Goal: Book appointment/travel/reservation

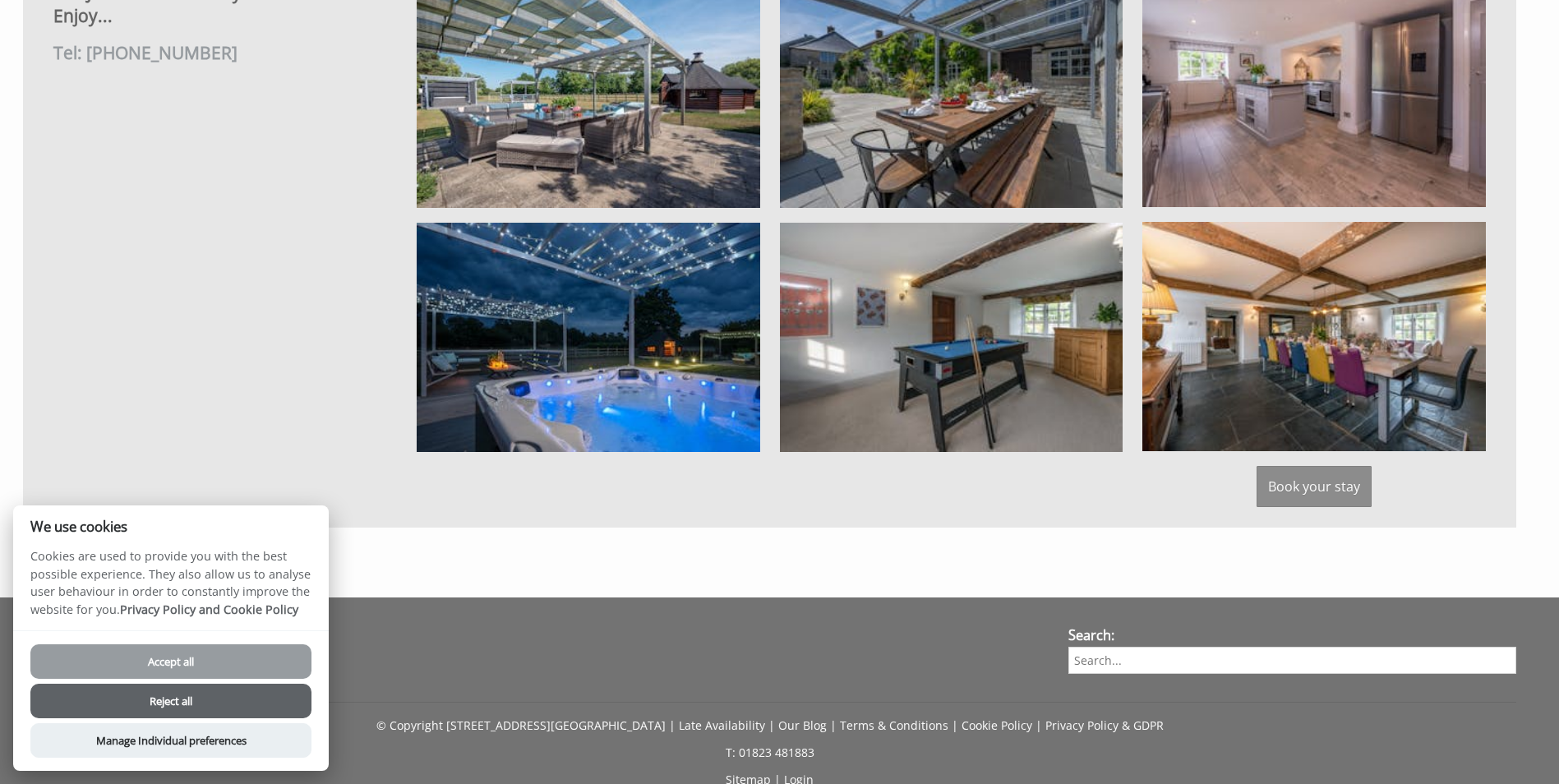
scroll to position [1232, 0]
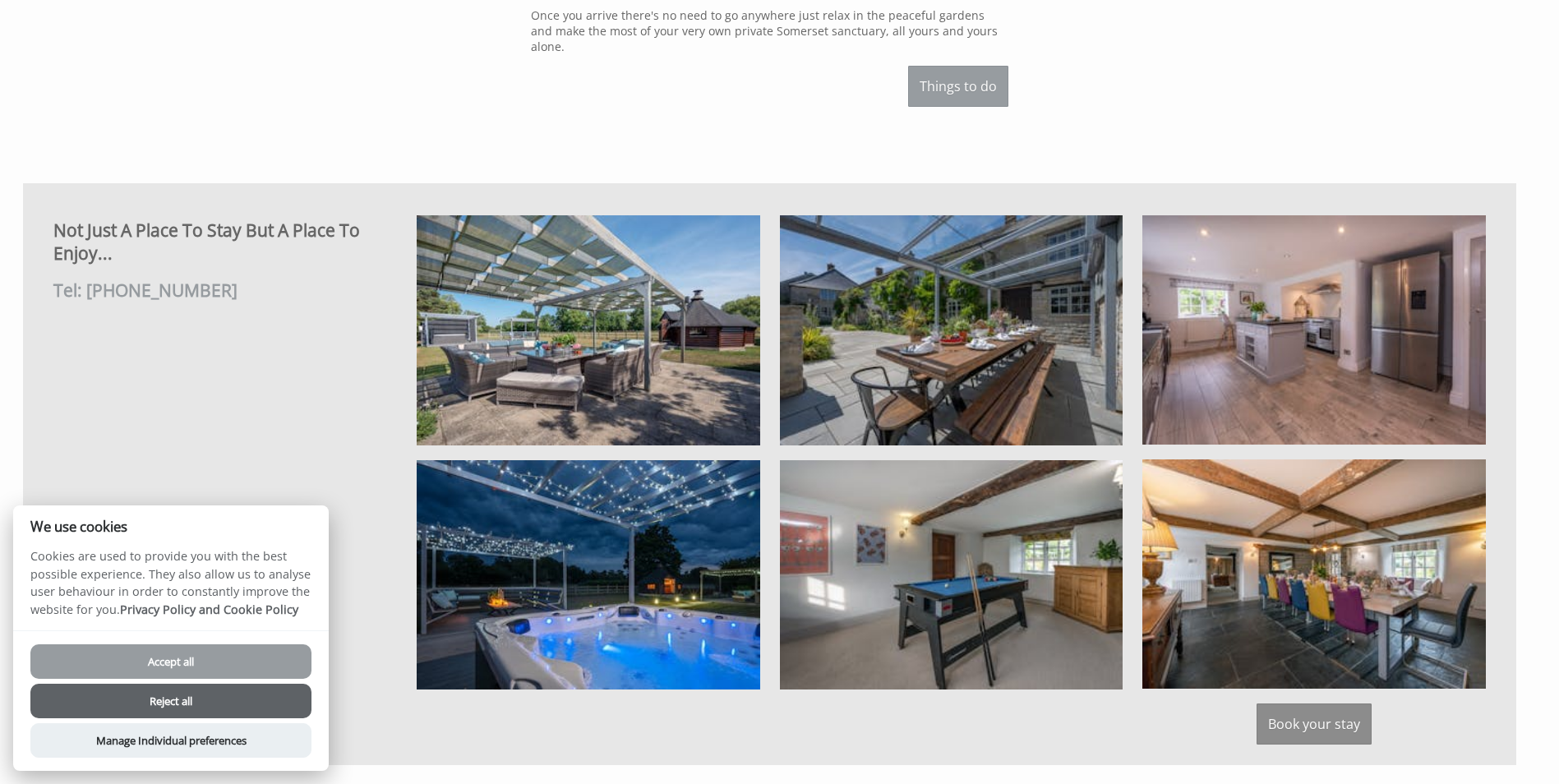
click at [216, 657] on button "Accept all" at bounding box center [171, 660] width 281 height 35
checkbox input "true"
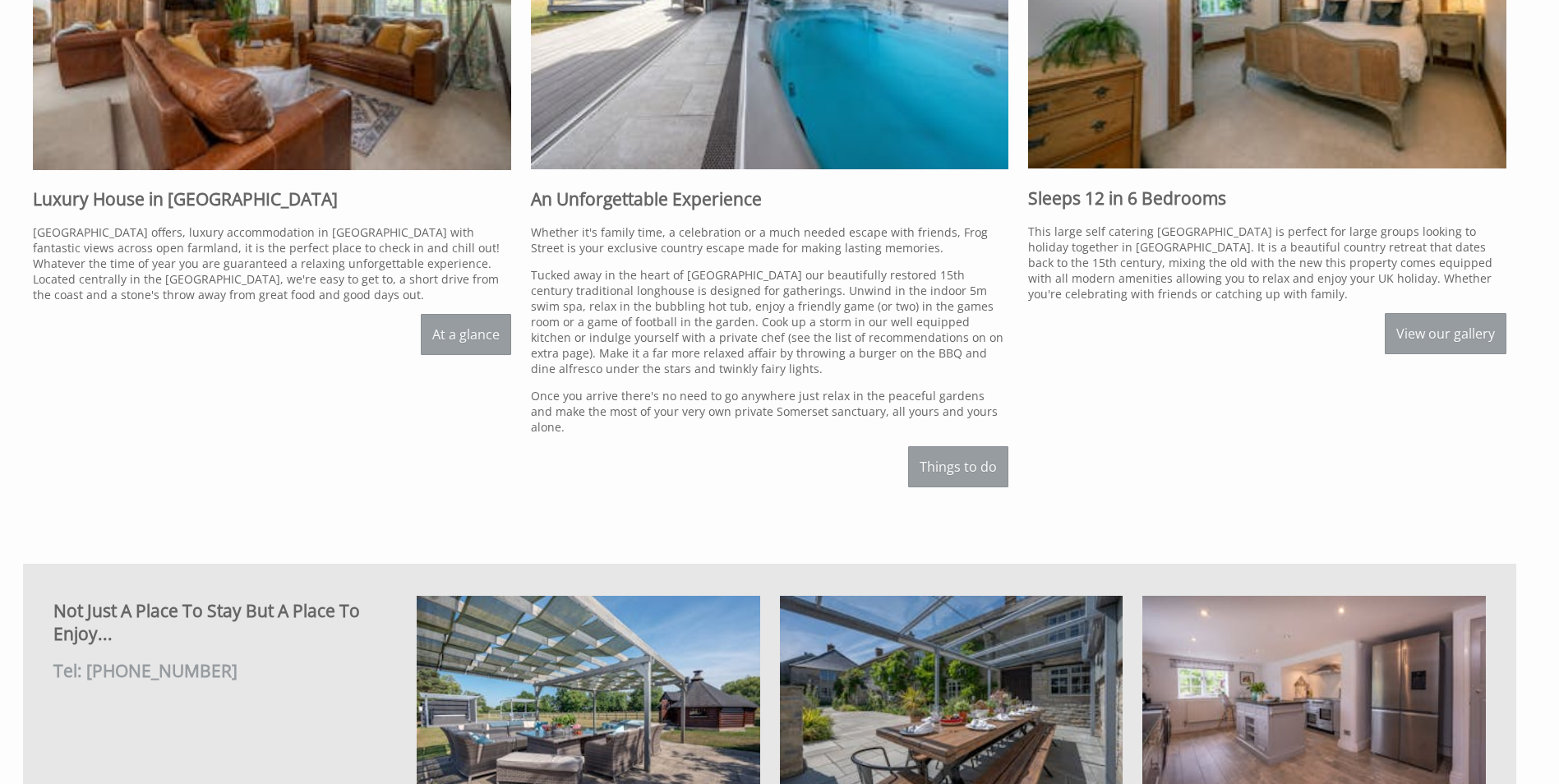
scroll to position [824, 0]
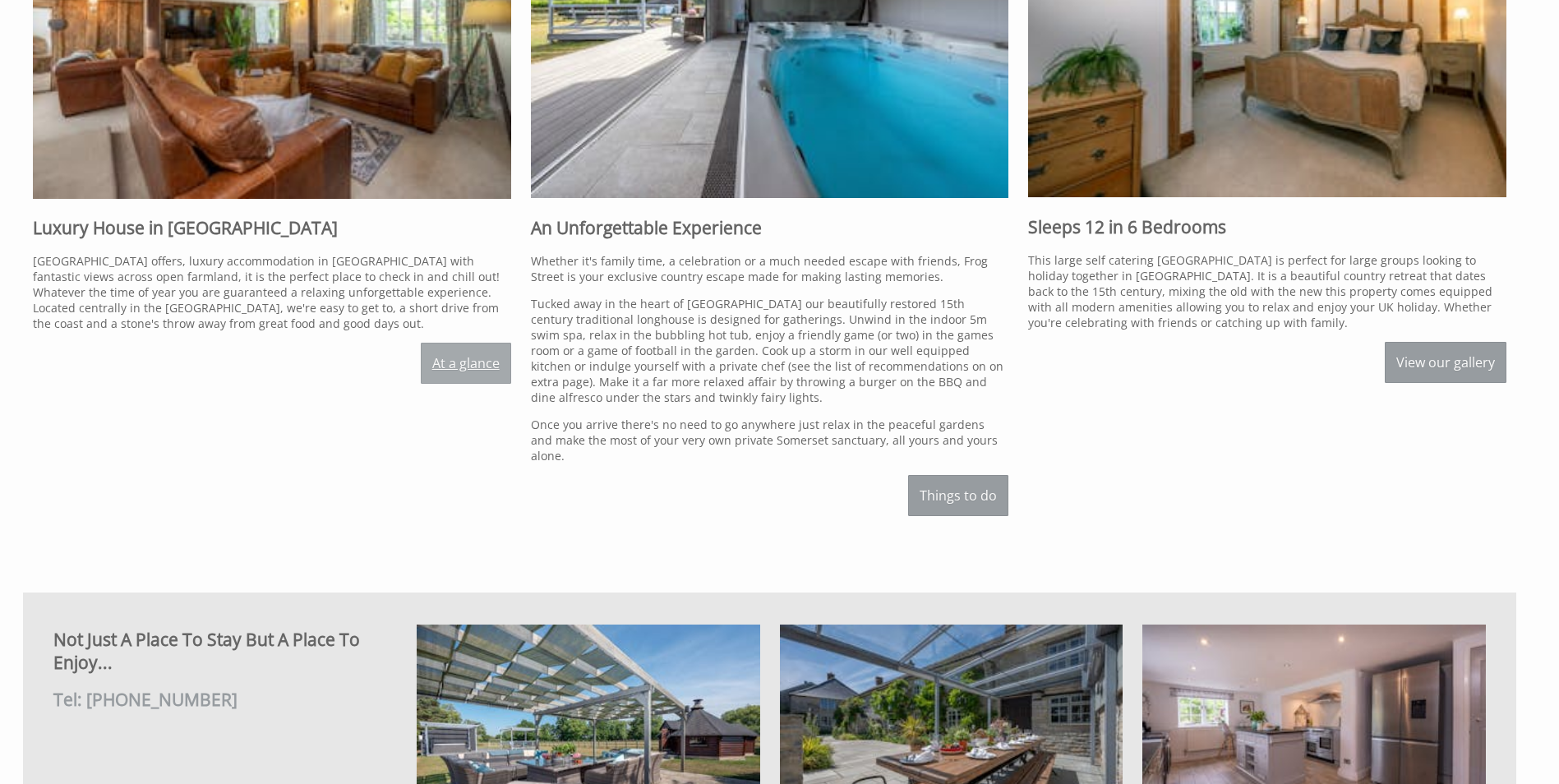
click at [464, 362] on link "At a glance" at bounding box center [465, 363] width 90 height 42
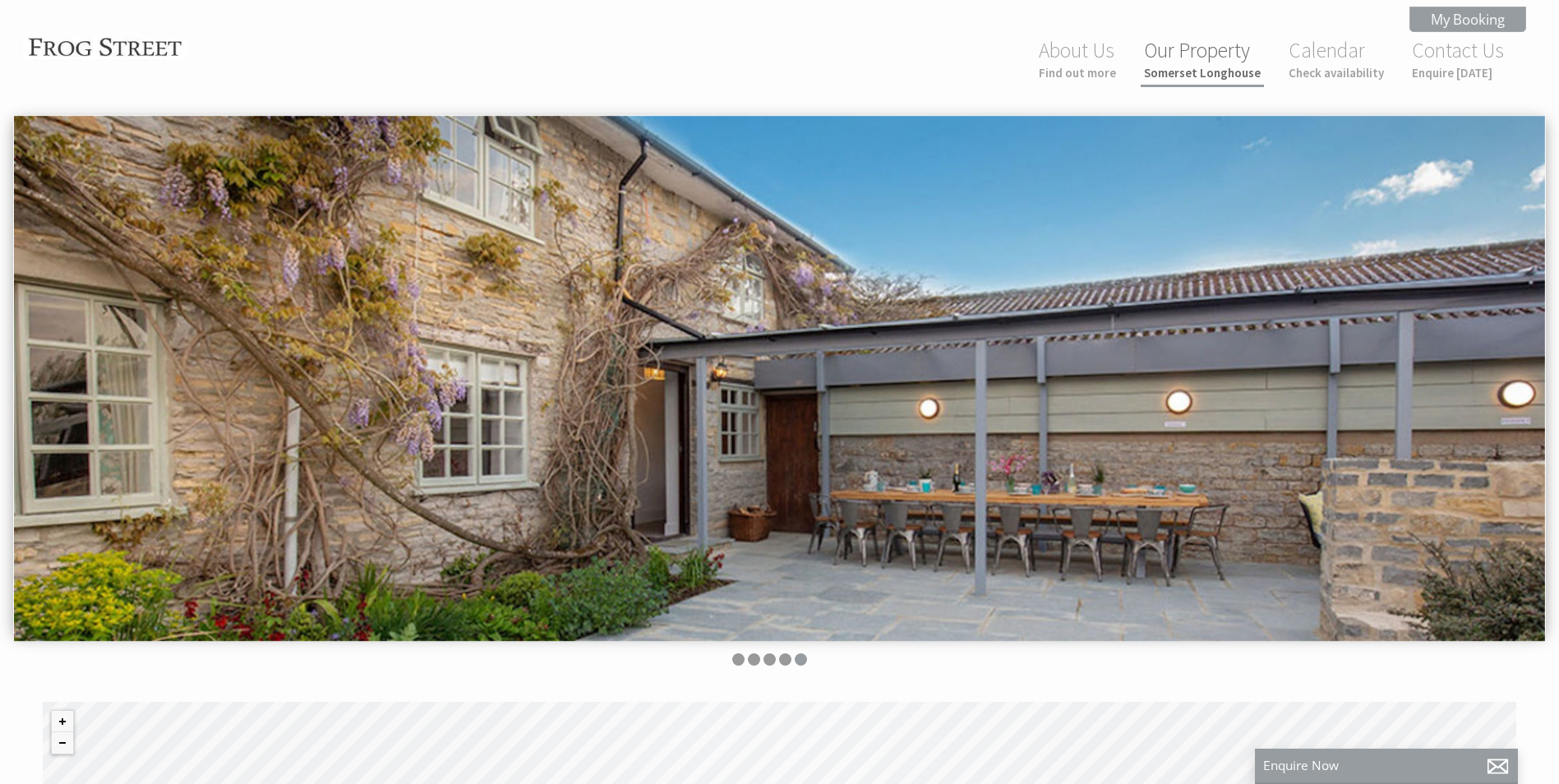
click at [1189, 71] on small "Somerset Longhouse" at bounding box center [1203, 73] width 117 height 16
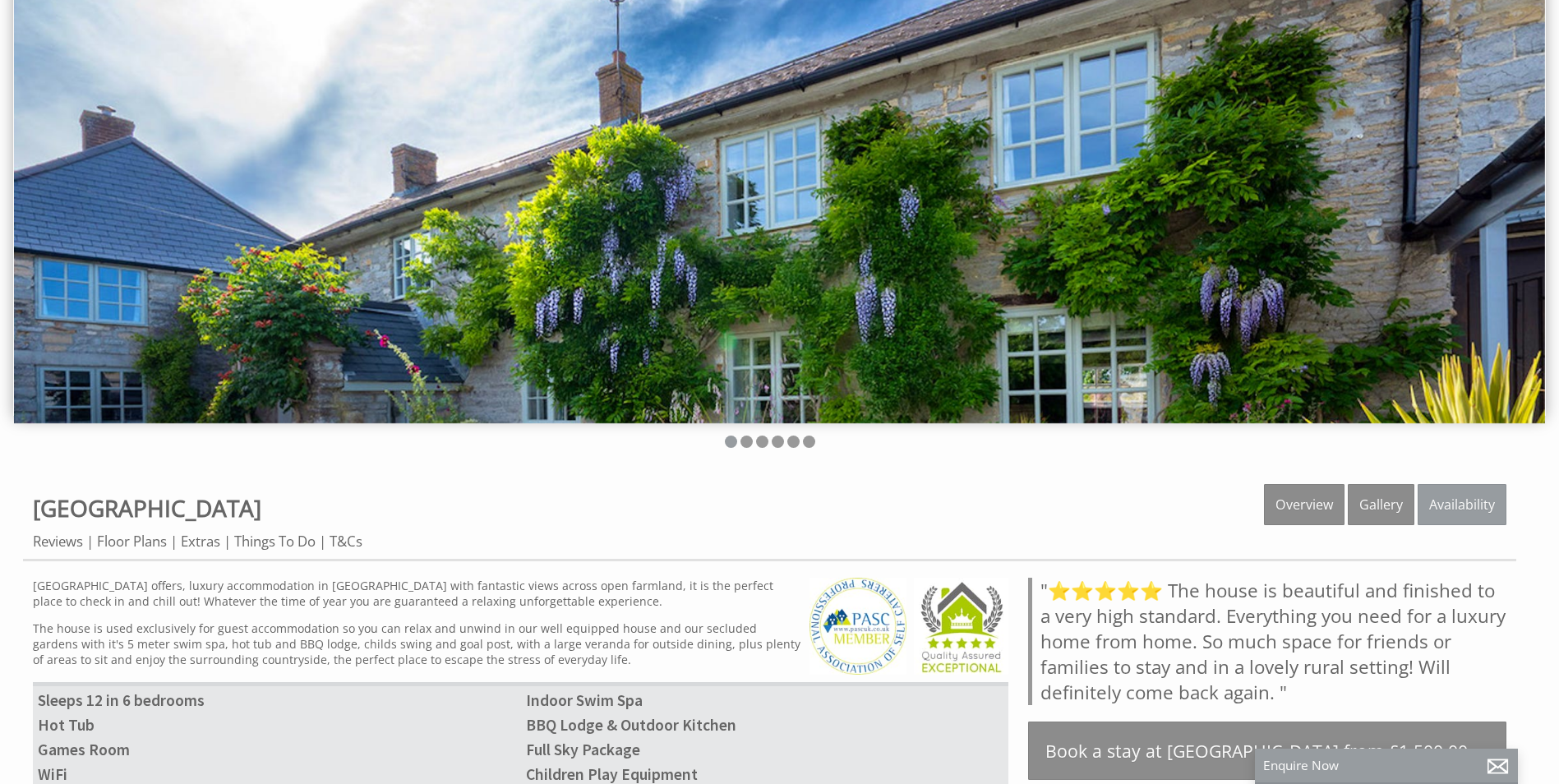
scroll to position [328, 0]
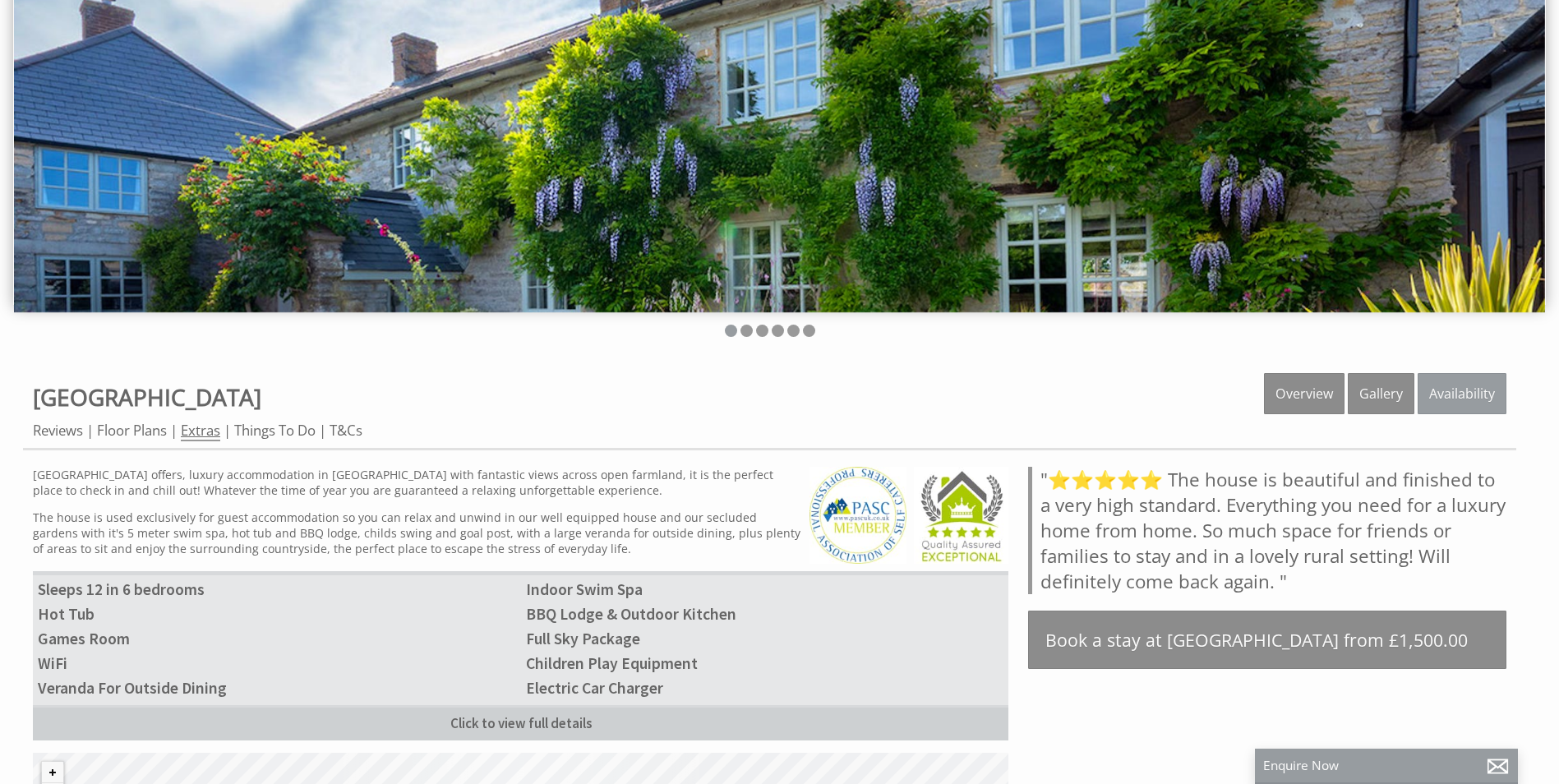
click at [193, 429] on link "Extras" at bounding box center [201, 430] width 40 height 21
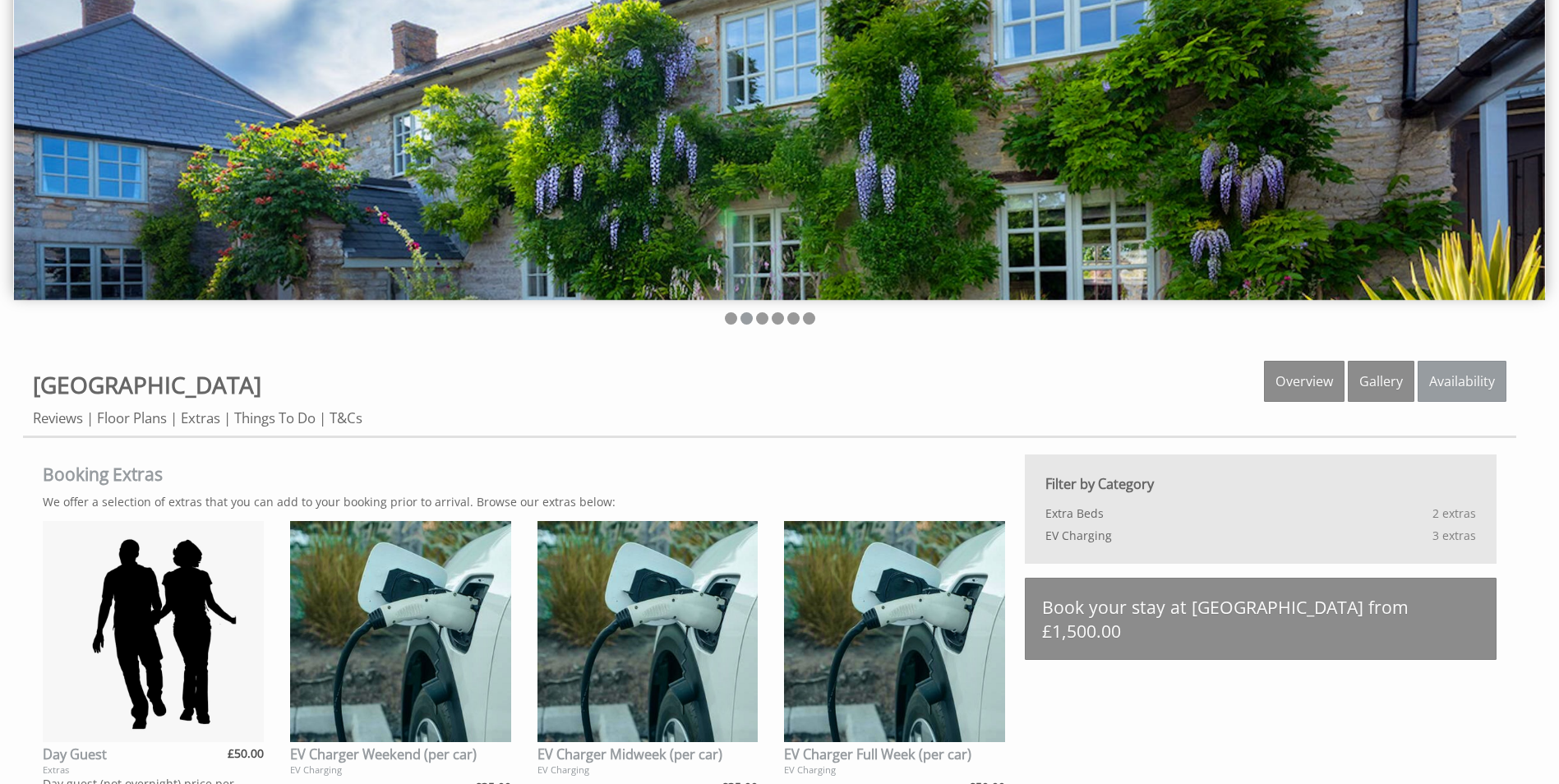
scroll to position [302, 0]
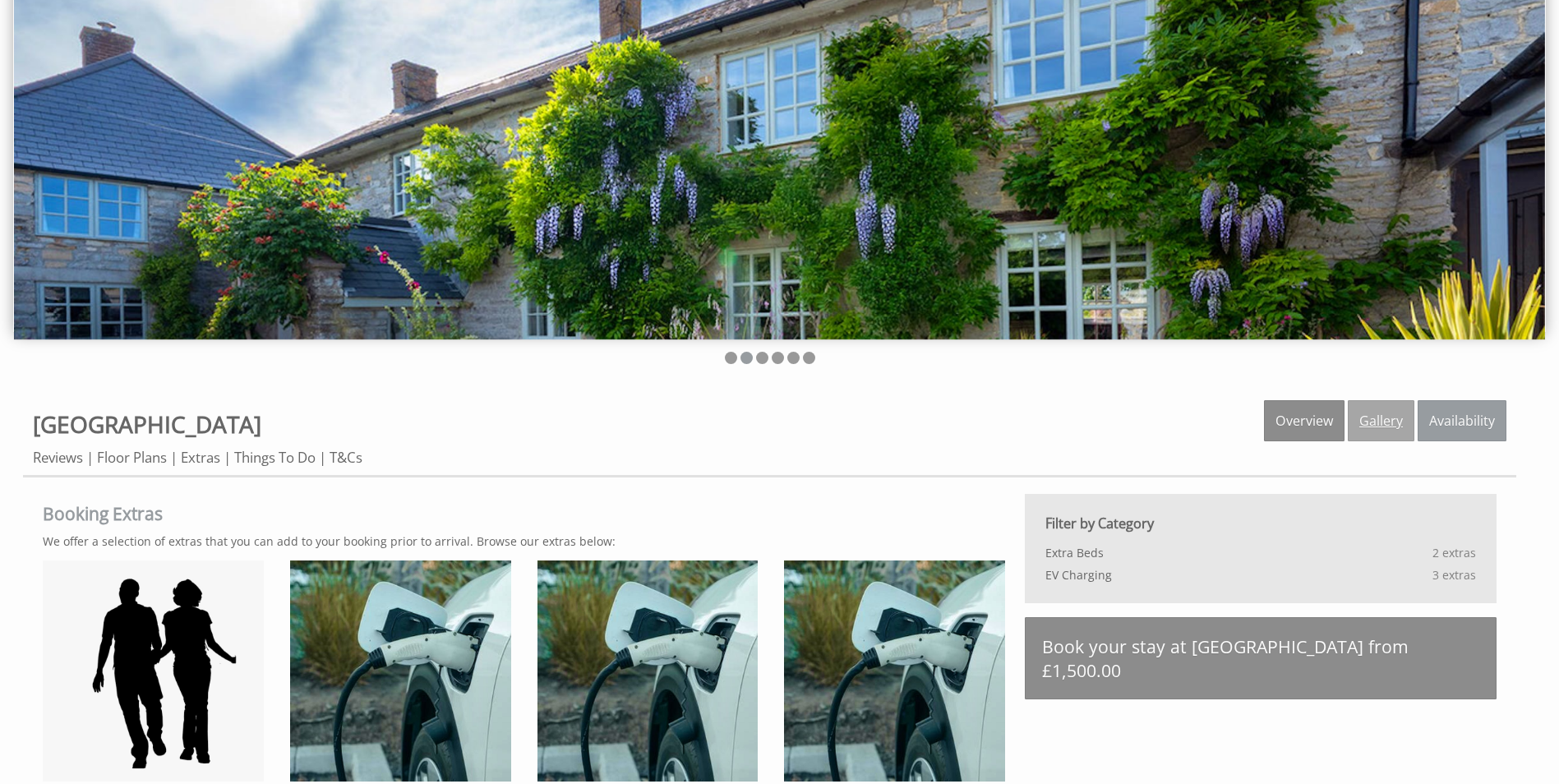
click at [1388, 420] on link "Gallery" at bounding box center [1381, 421] width 66 height 42
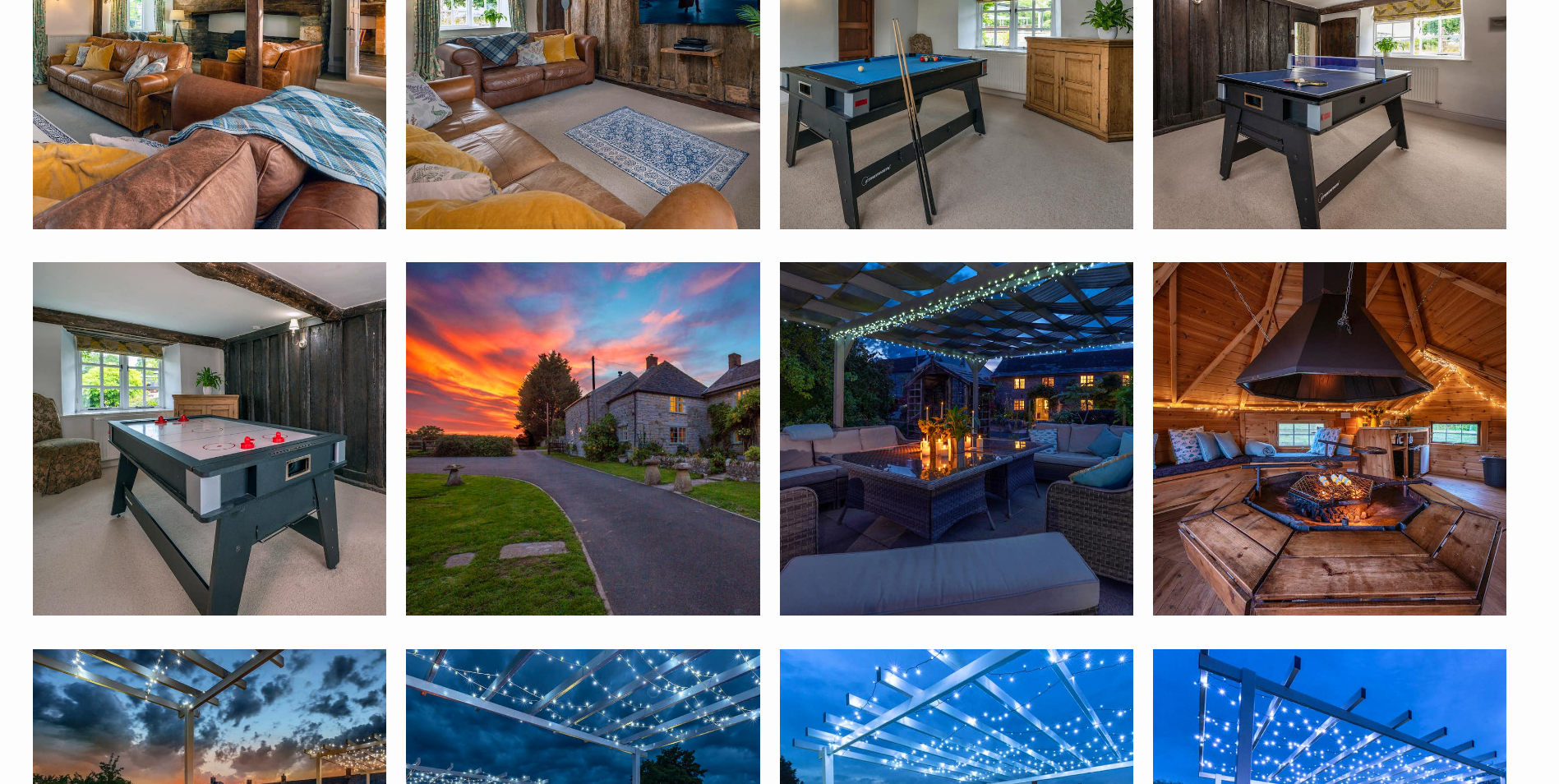
scroll to position [5586, 0]
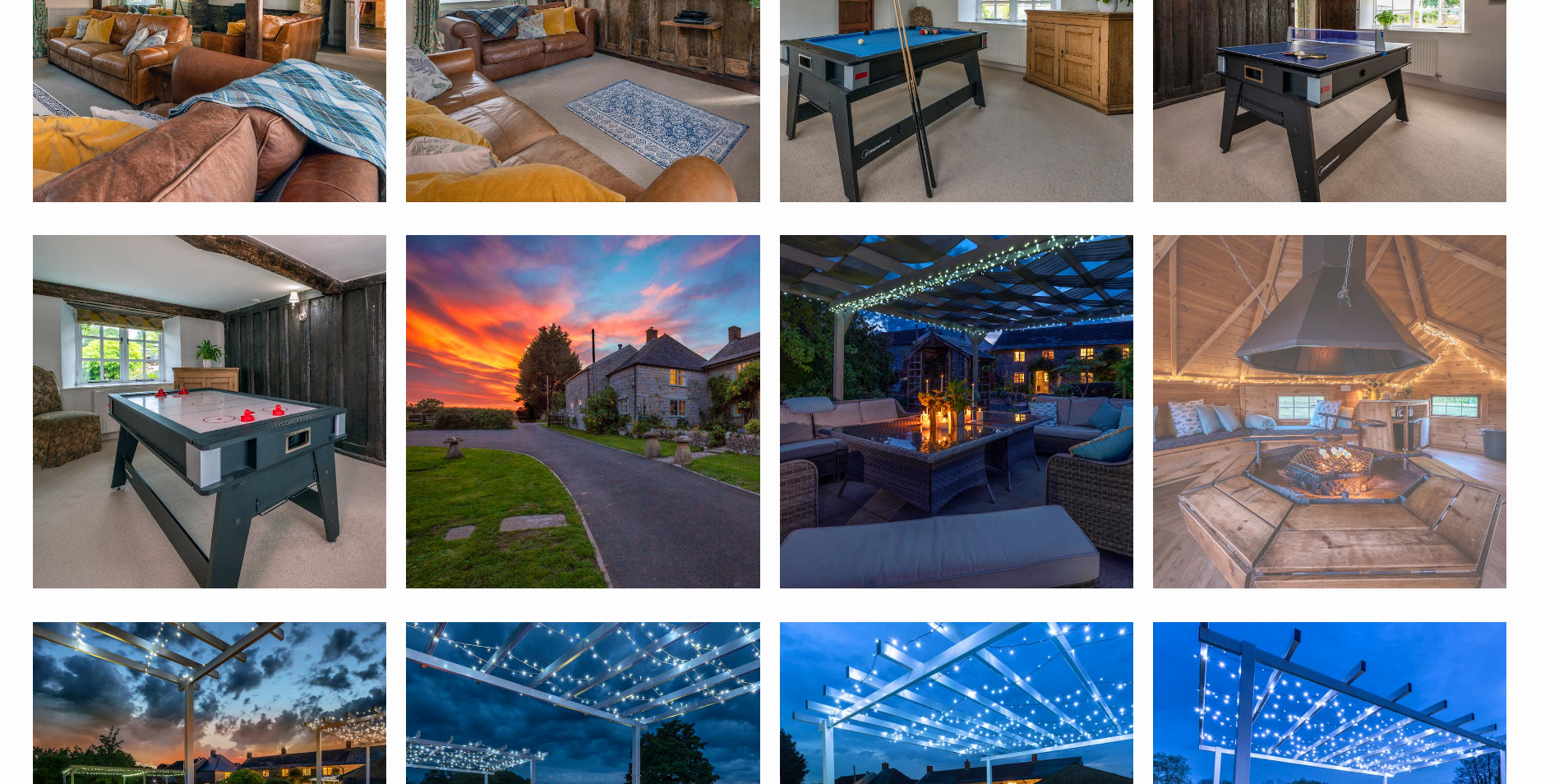
click at [1355, 400] on img at bounding box center [1330, 411] width 353 height 353
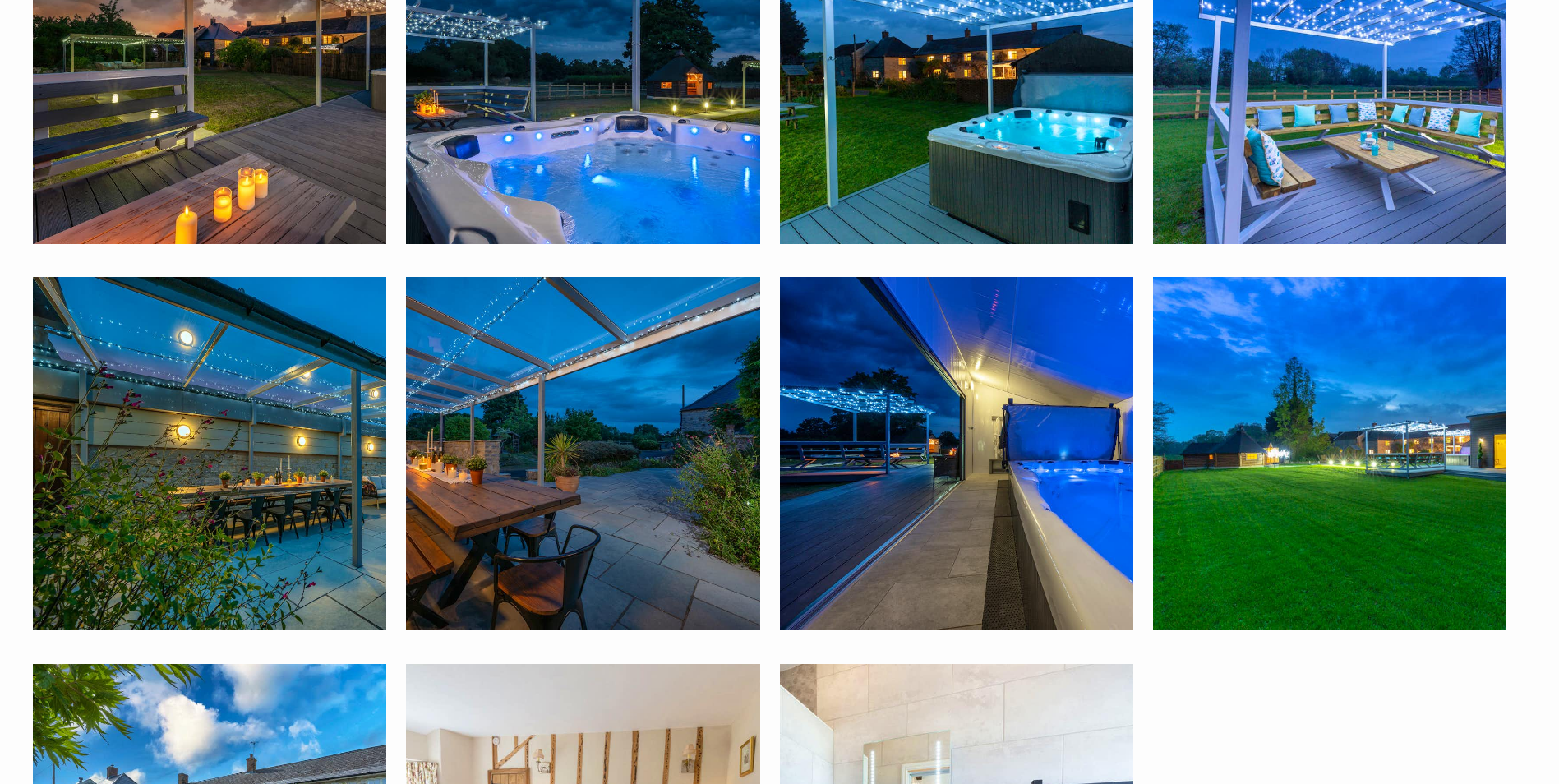
scroll to position [6325, 0]
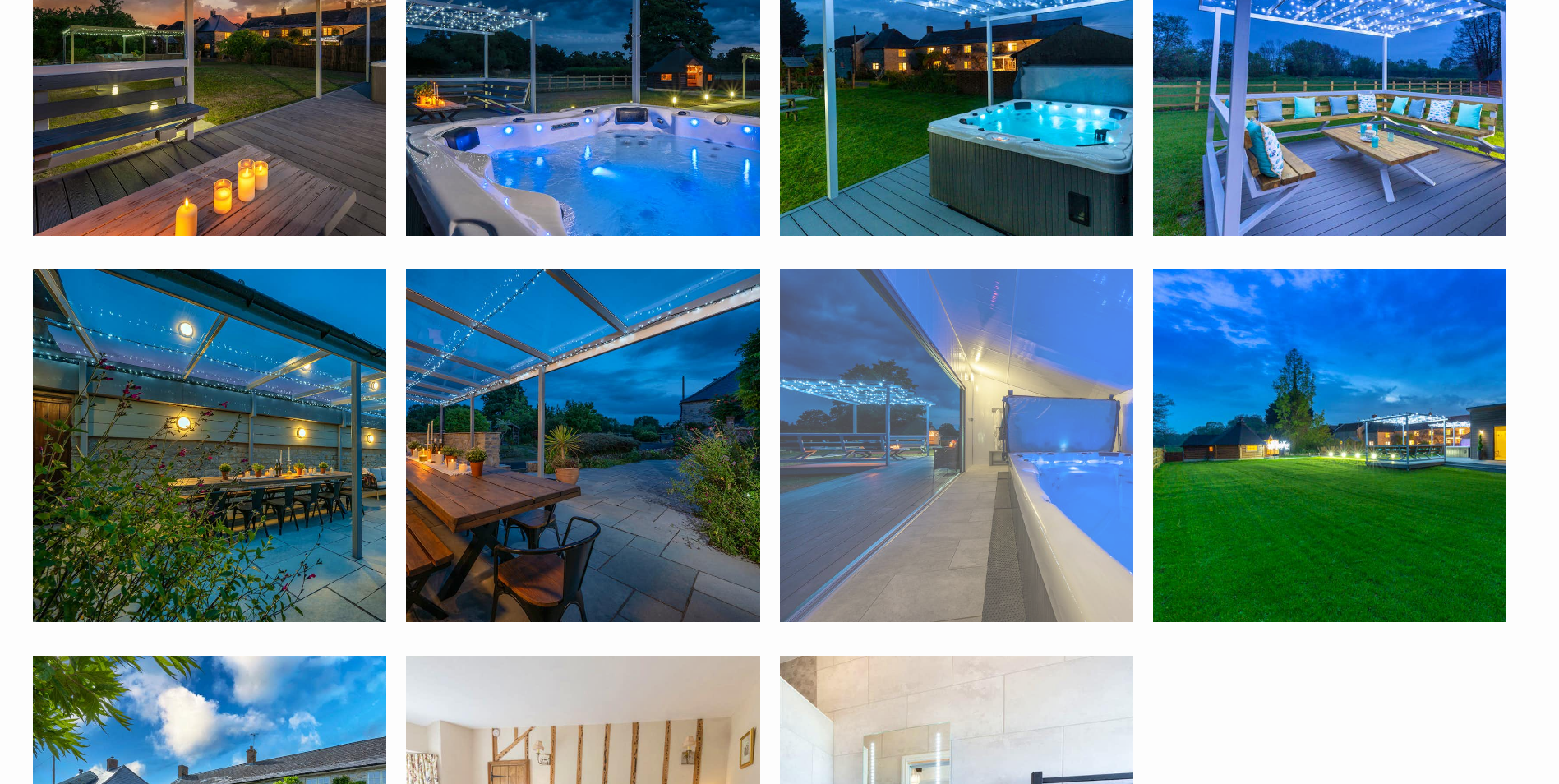
click at [997, 456] on img at bounding box center [957, 445] width 353 height 353
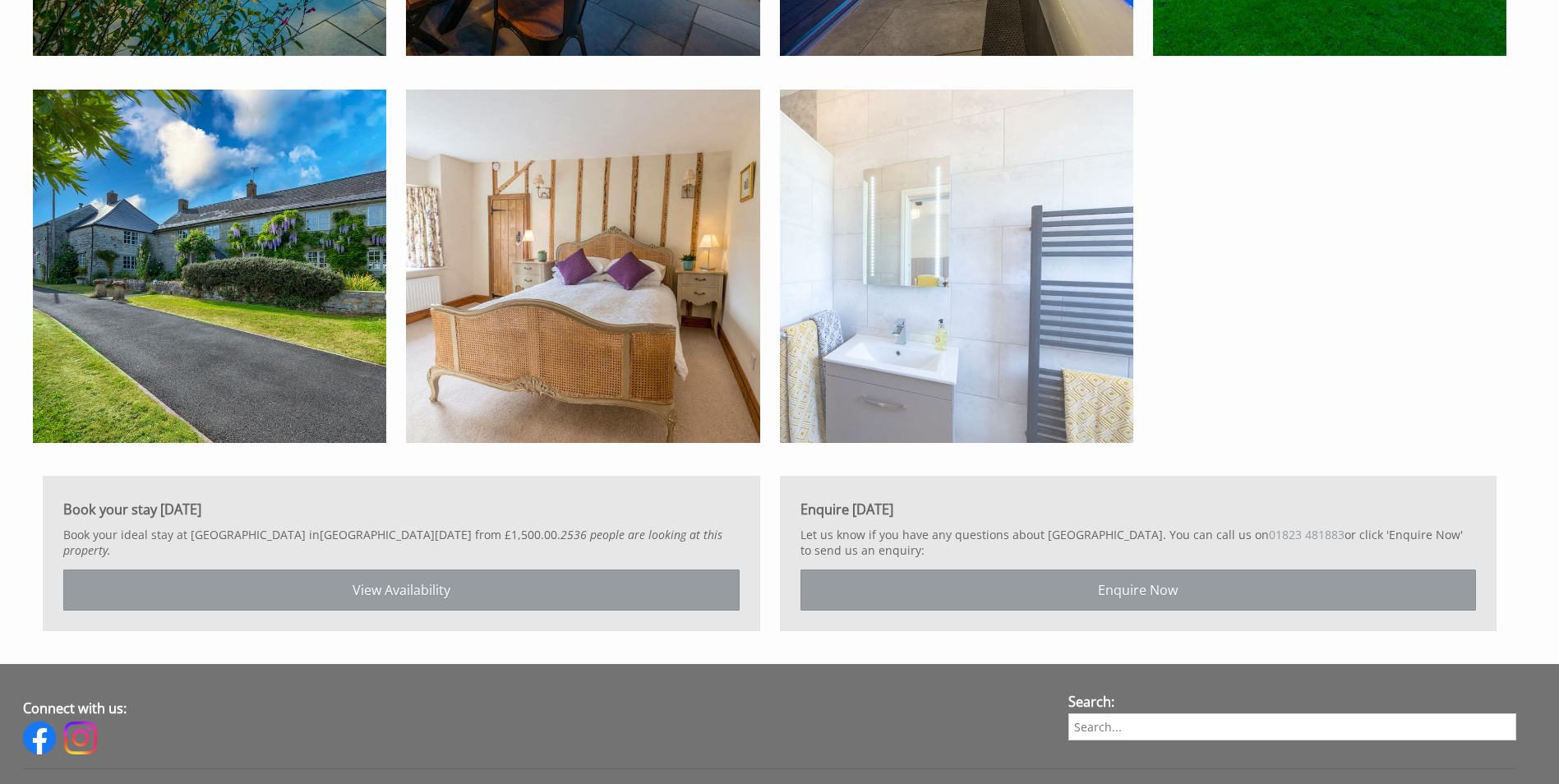
scroll to position [6901, 0]
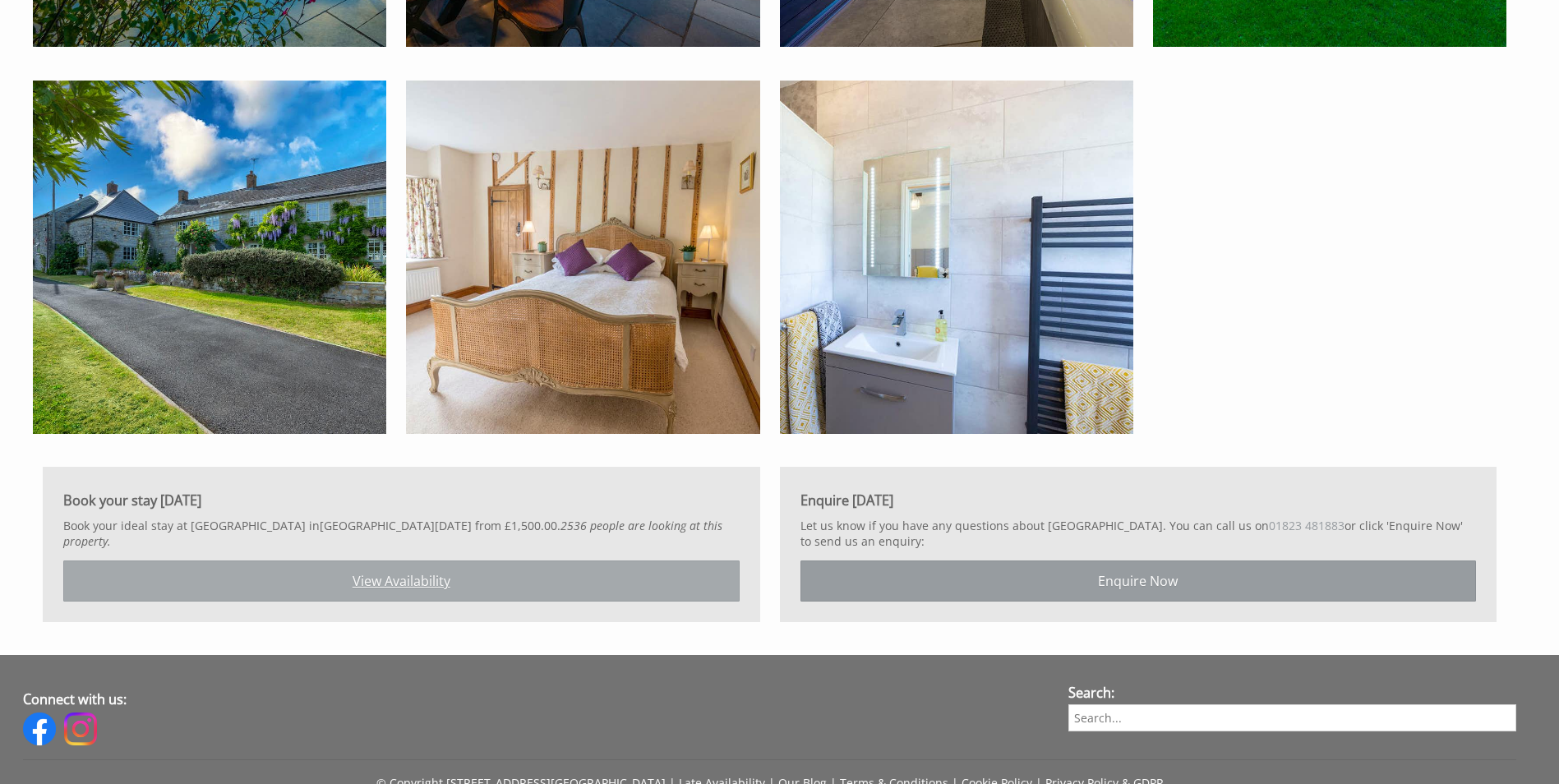
click at [406, 566] on link "View Availability" at bounding box center [402, 581] width 677 height 42
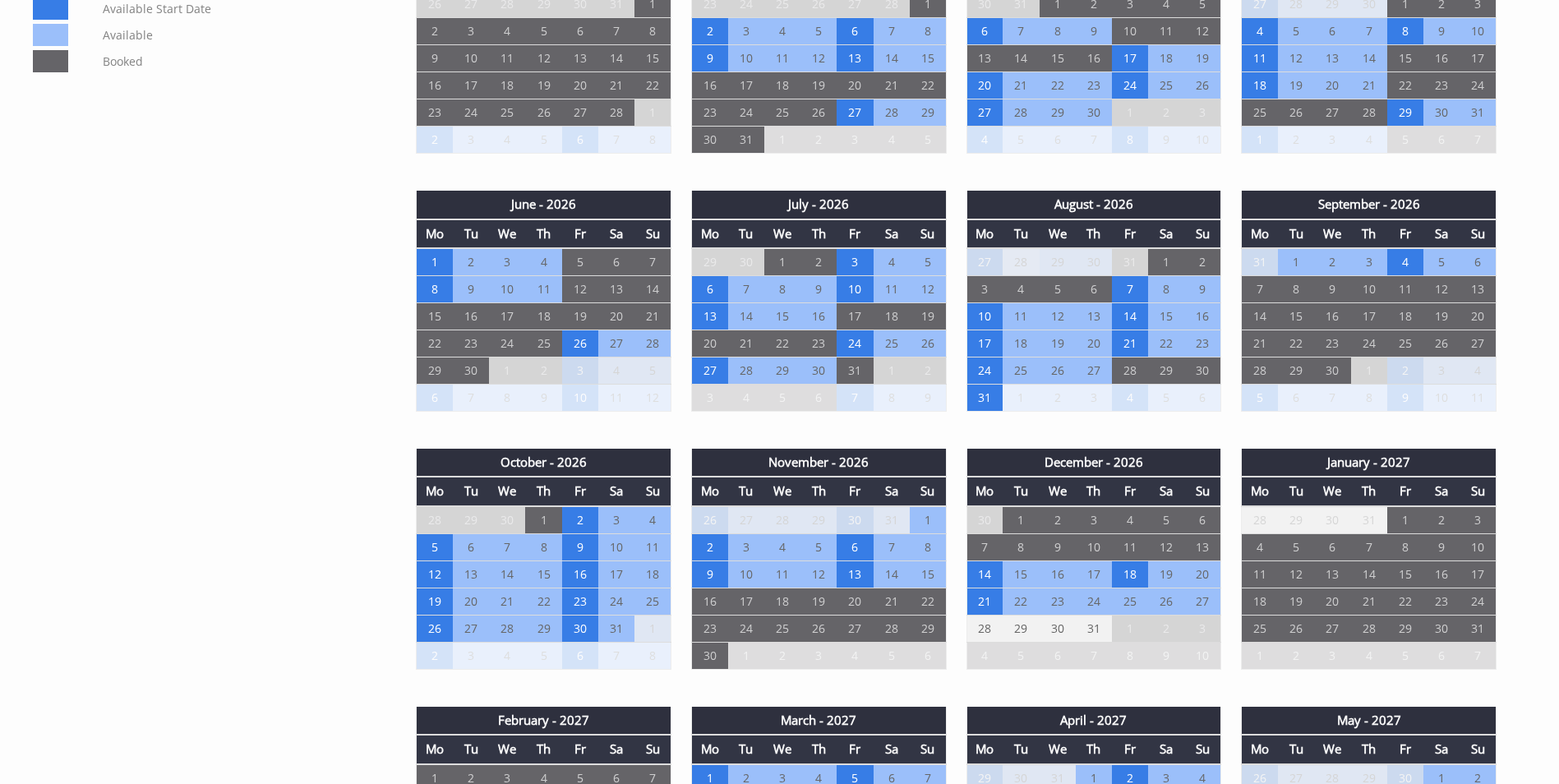
scroll to position [1150, 0]
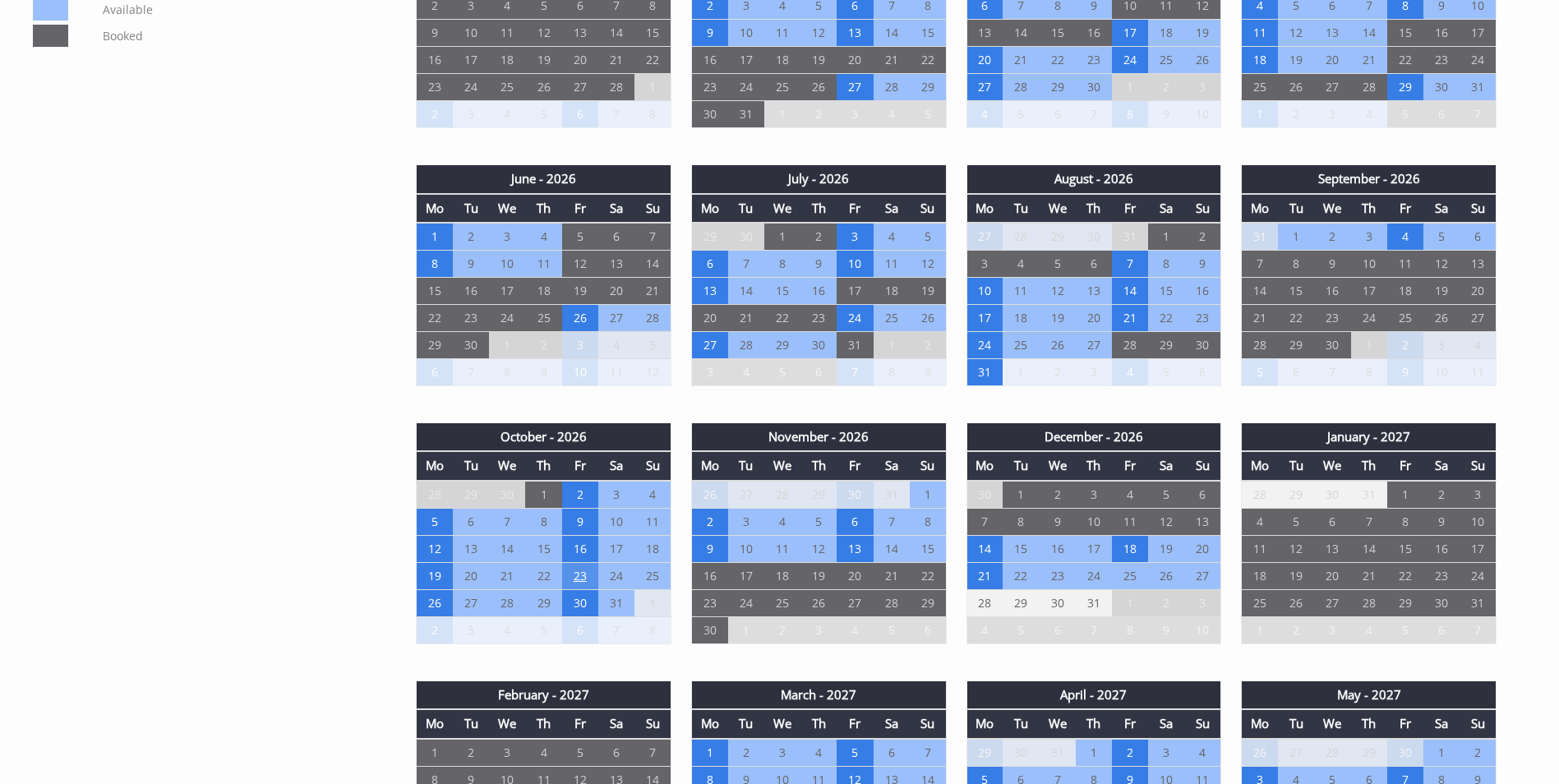
click at [575, 571] on td "23" at bounding box center [580, 574] width 37 height 27
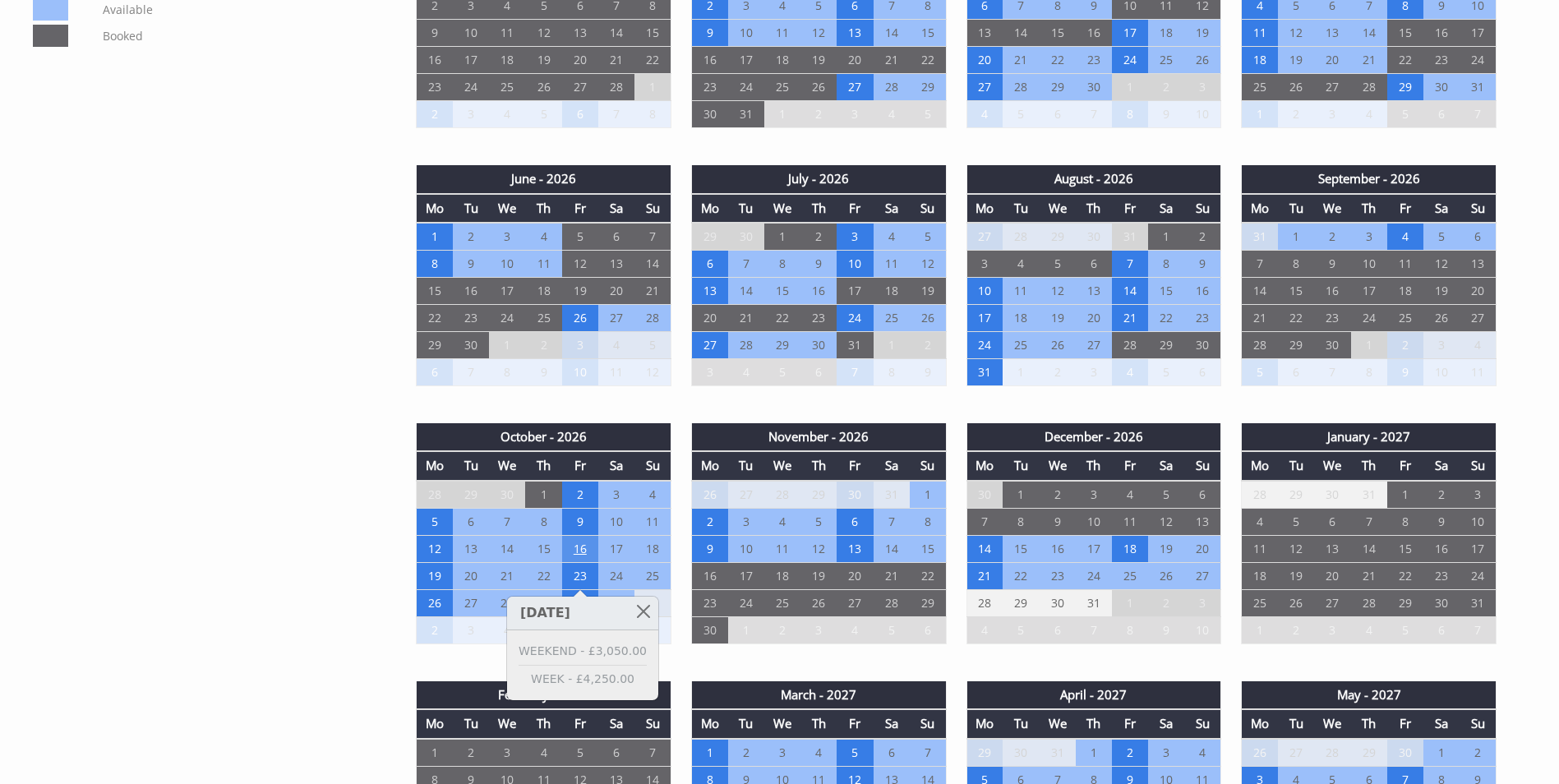
click at [580, 547] on td "16" at bounding box center [580, 548] width 37 height 27
click at [854, 514] on td "6" at bounding box center [855, 521] width 37 height 27
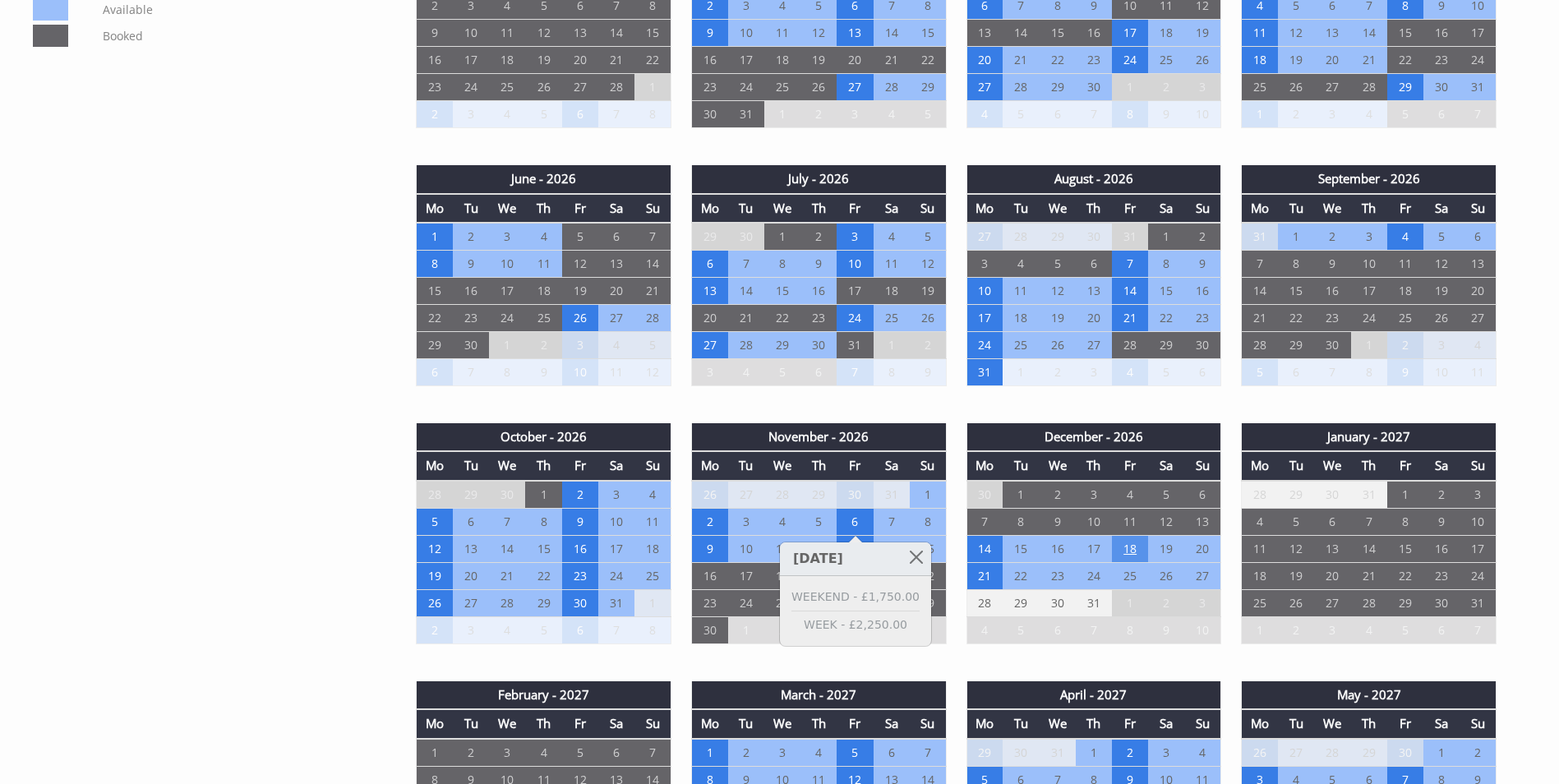
click at [1134, 547] on td "18" at bounding box center [1130, 548] width 37 height 27
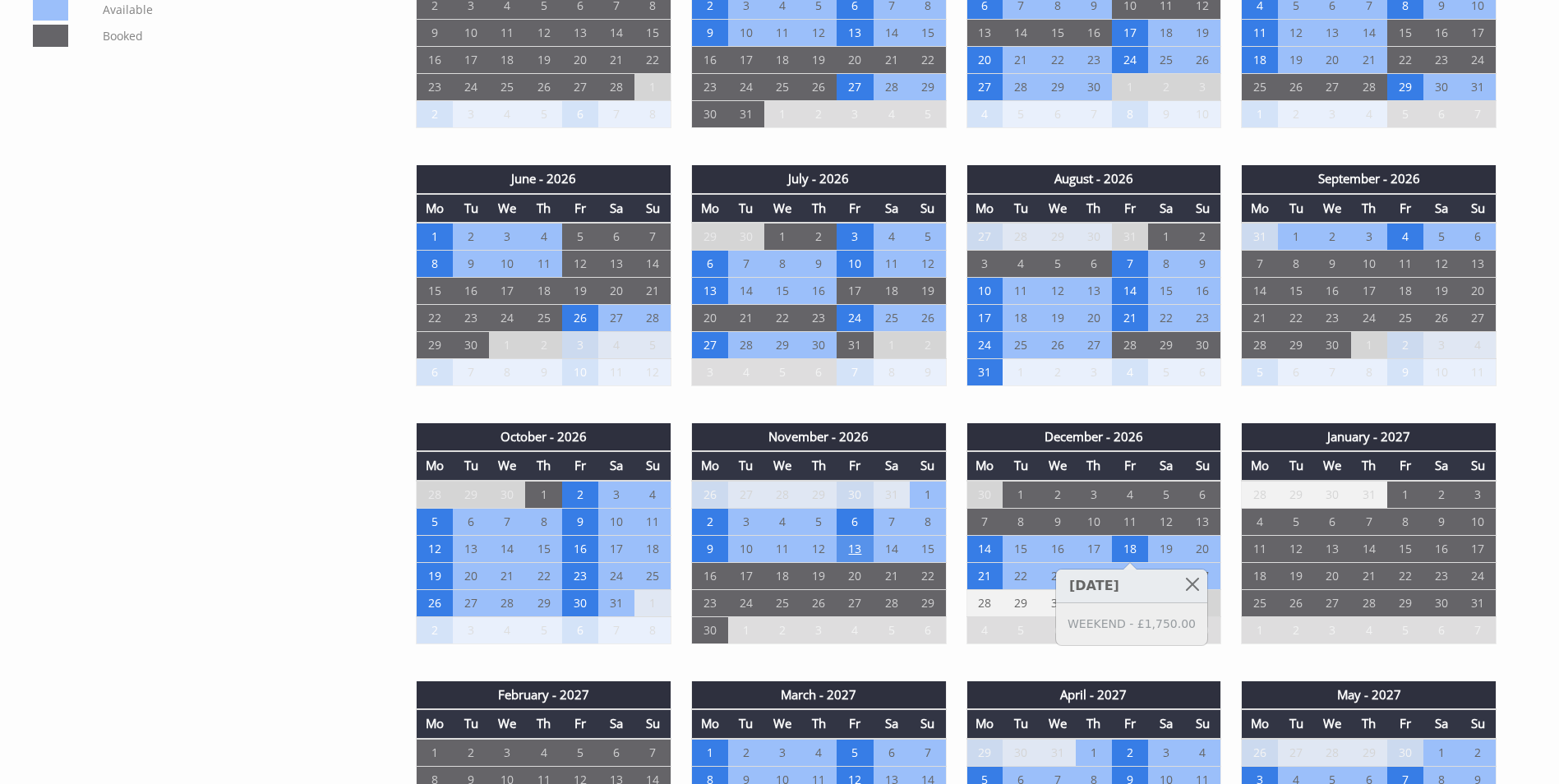
click at [853, 547] on td "13" at bounding box center [855, 548] width 37 height 27
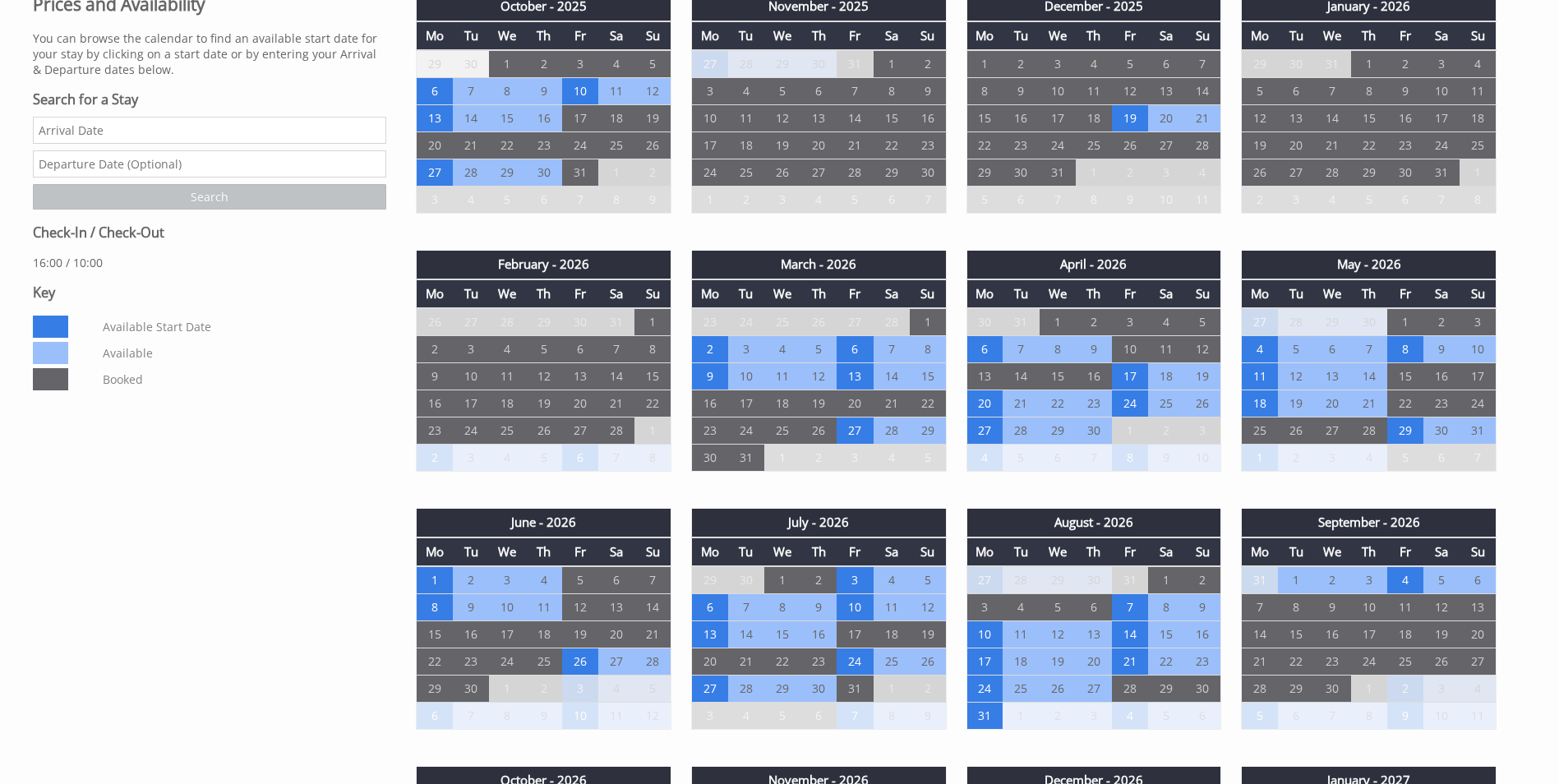
scroll to position [822, 0]
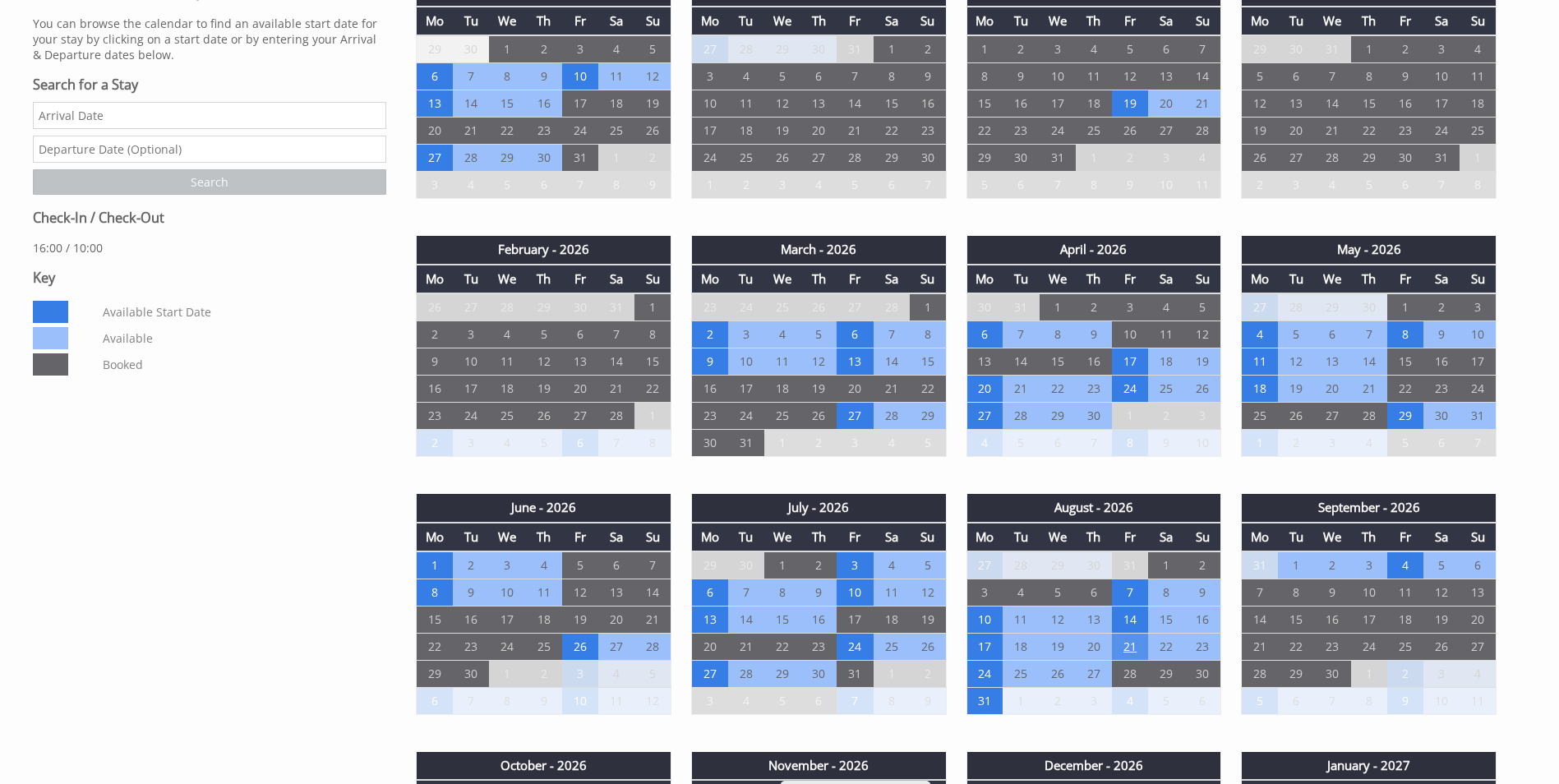
click at [1131, 645] on td "21" at bounding box center [1130, 647] width 37 height 27
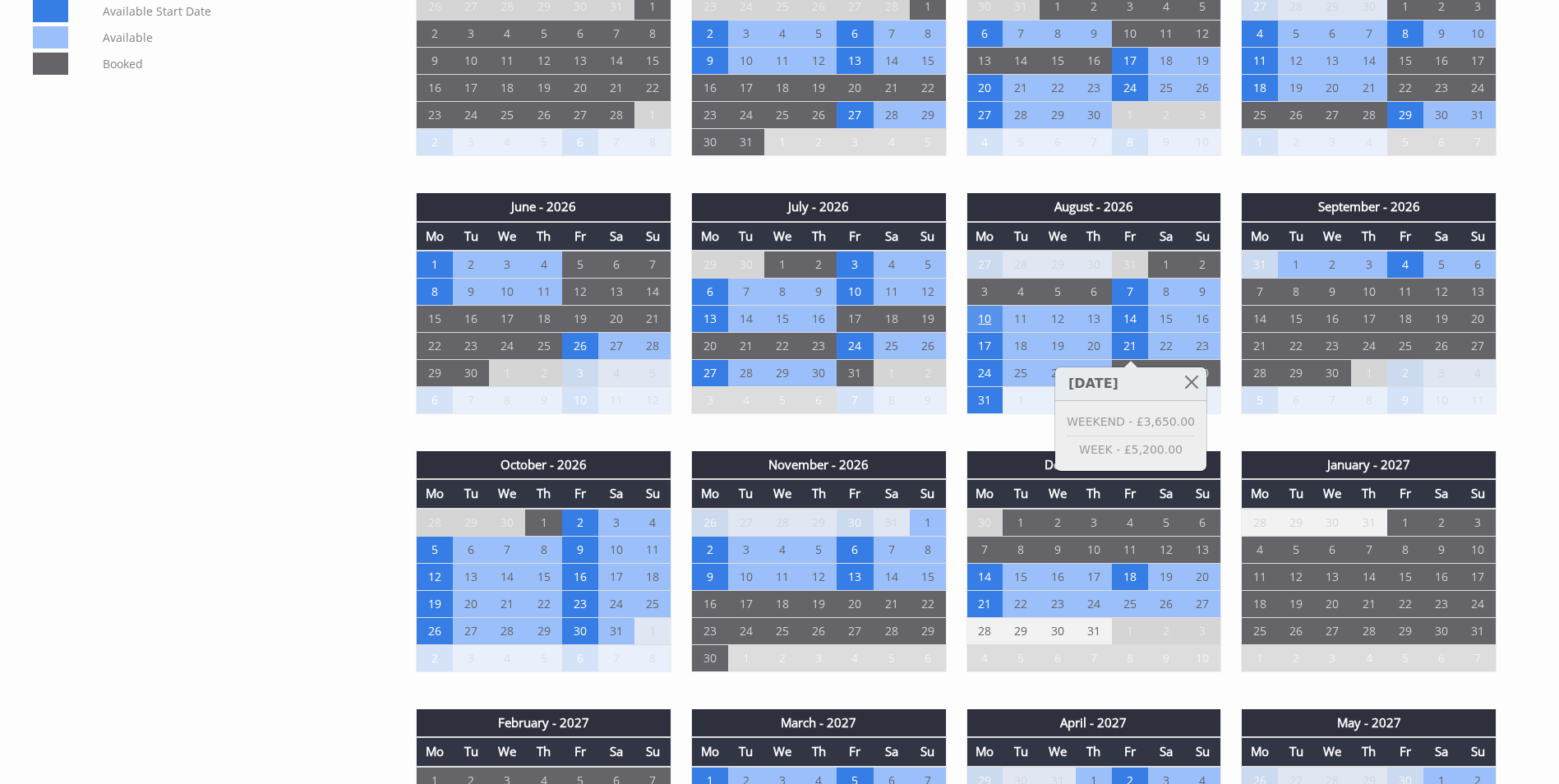
scroll to position [1150, 0]
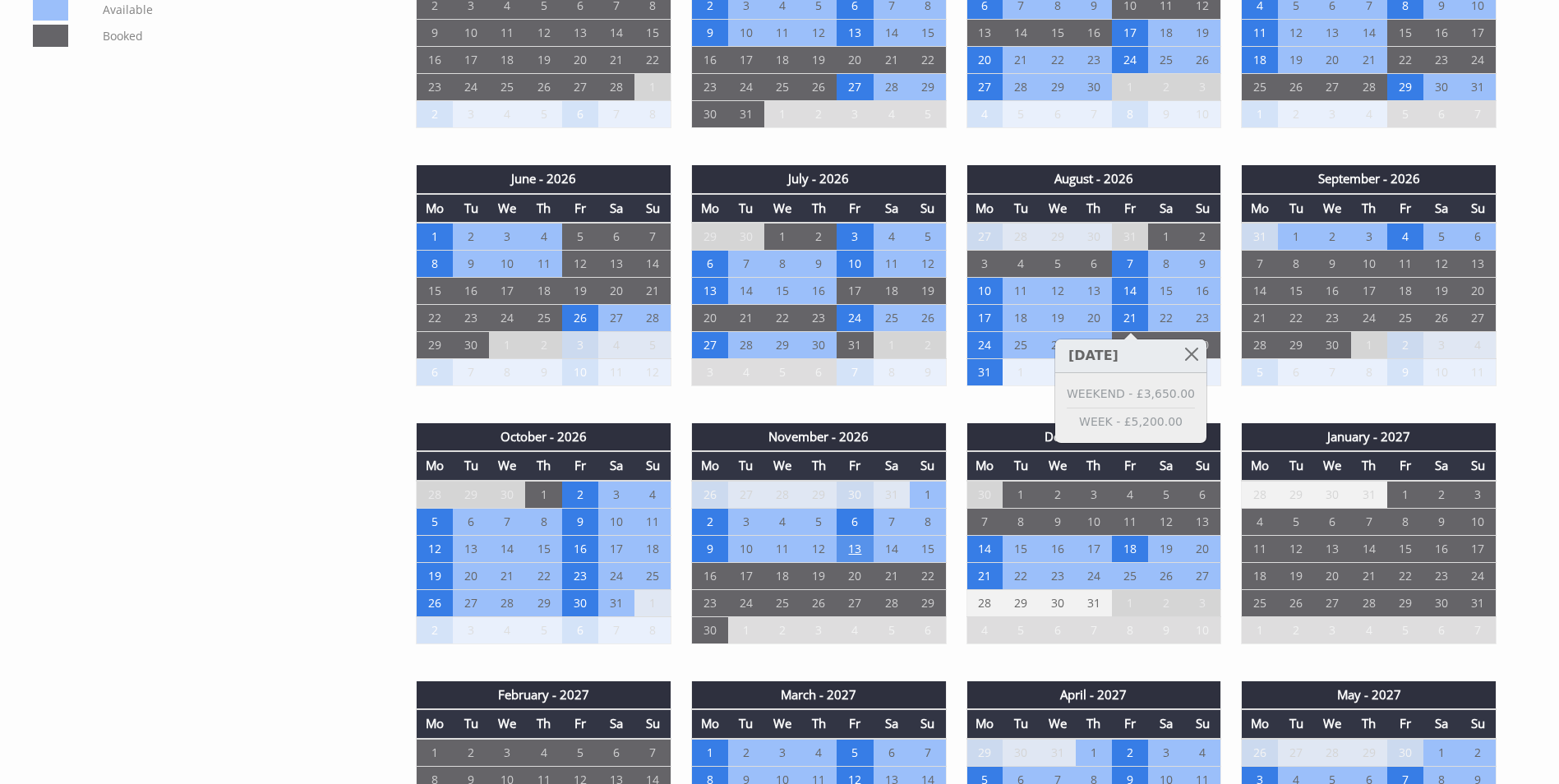
click at [854, 545] on td "13" at bounding box center [855, 548] width 37 height 27
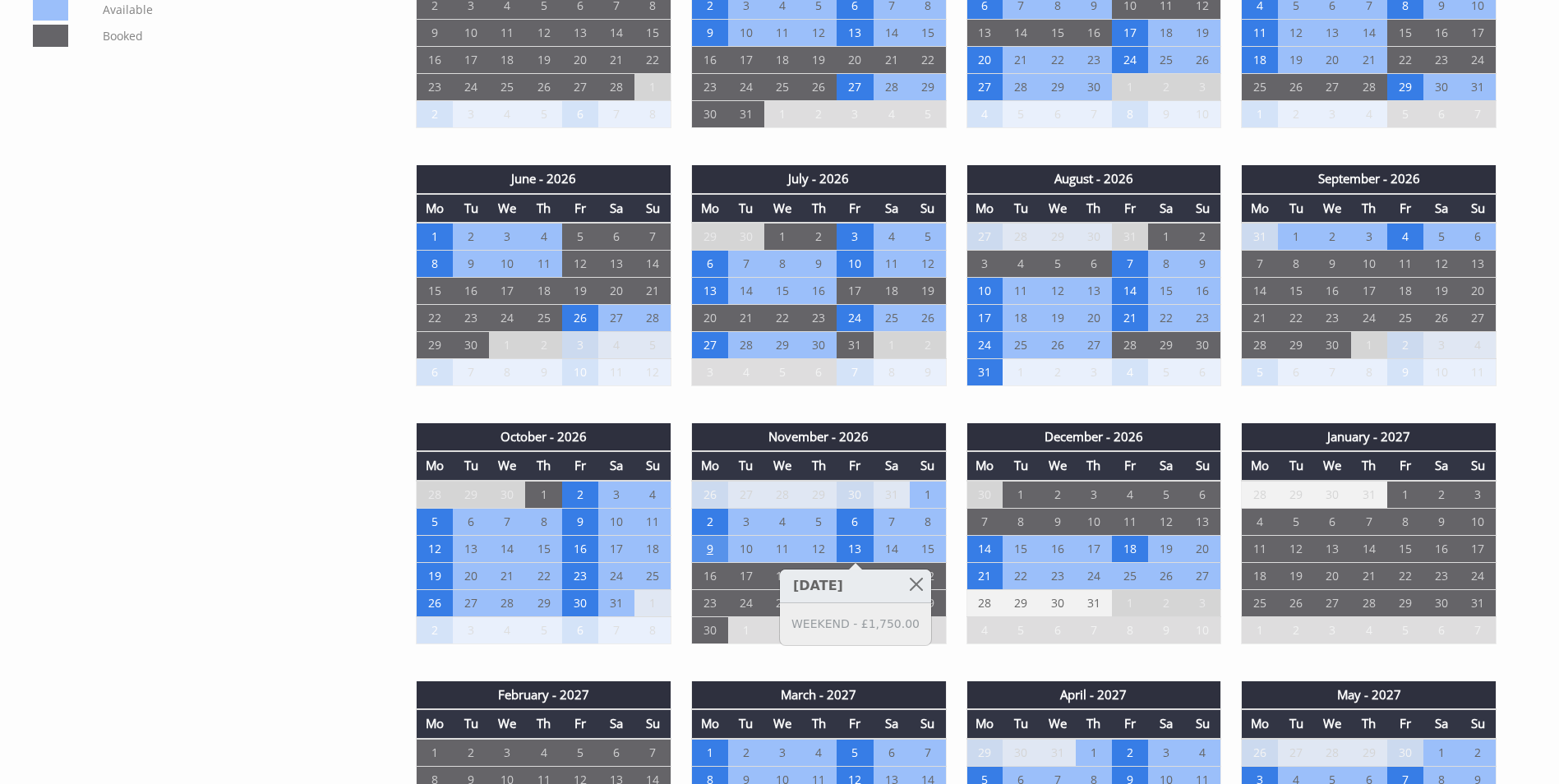
click at [705, 549] on td "9" at bounding box center [709, 548] width 37 height 27
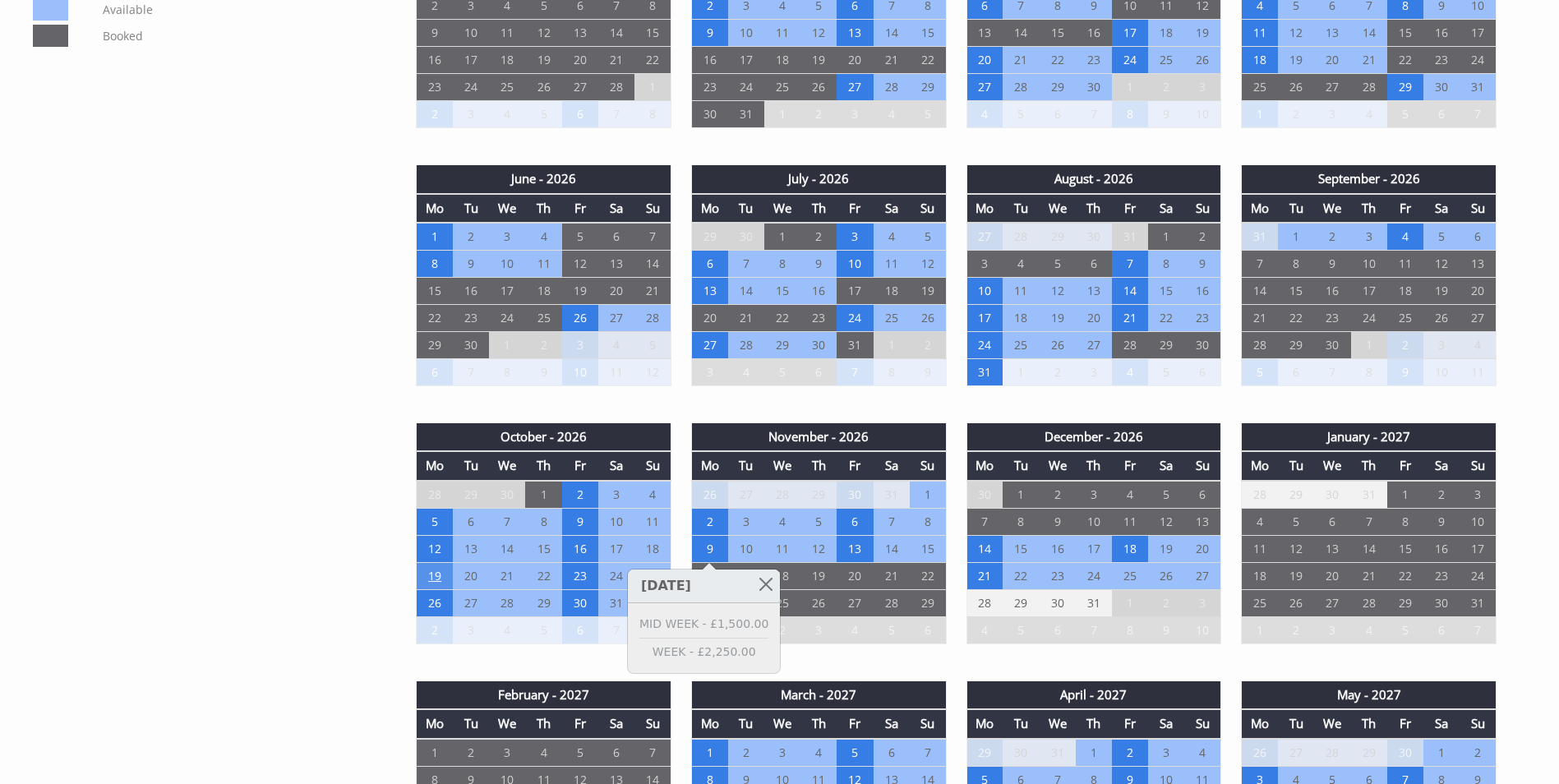
click at [439, 576] on td "19" at bounding box center [434, 574] width 37 height 27
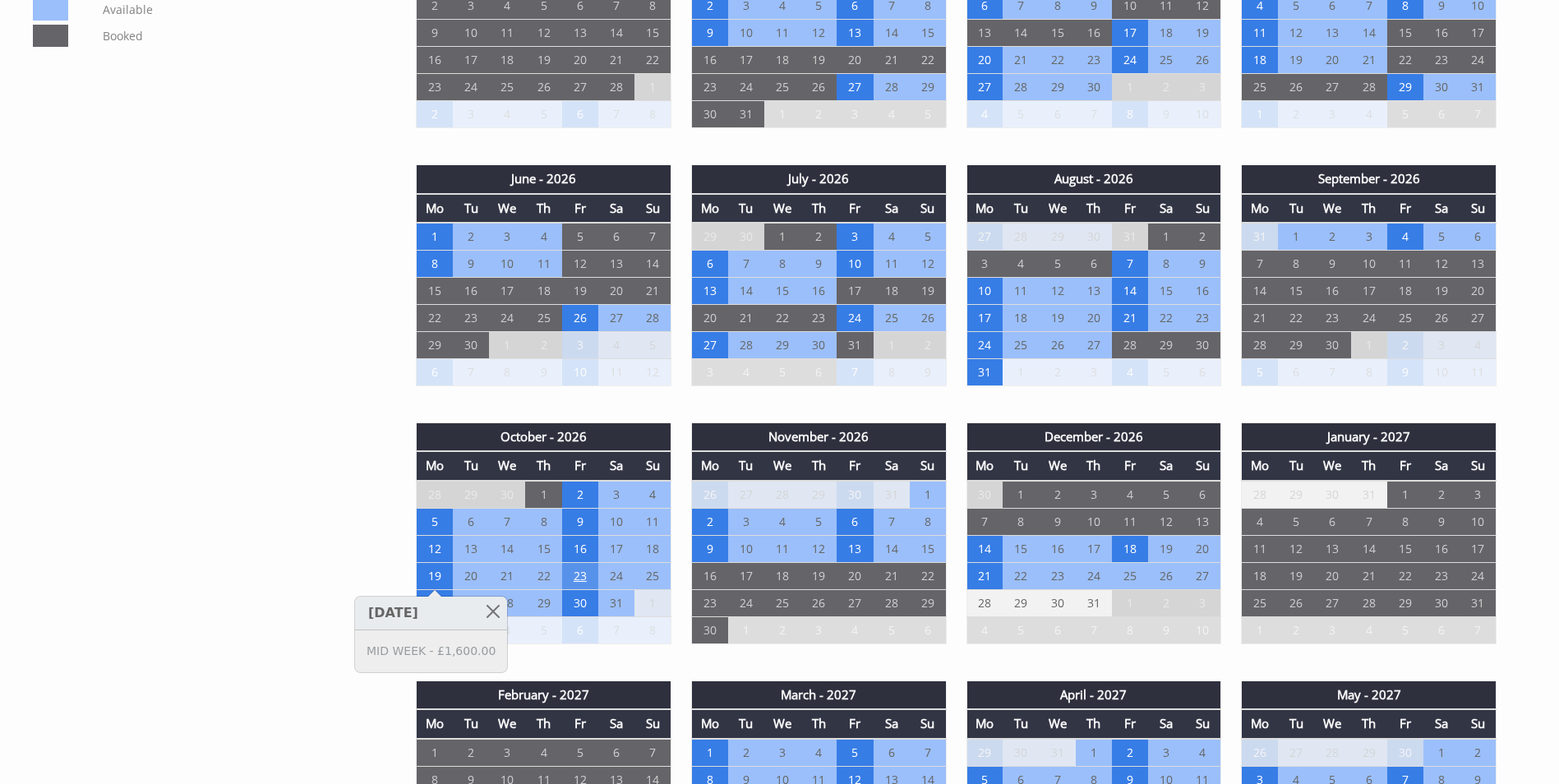
click at [581, 573] on td "23" at bounding box center [580, 574] width 37 height 27
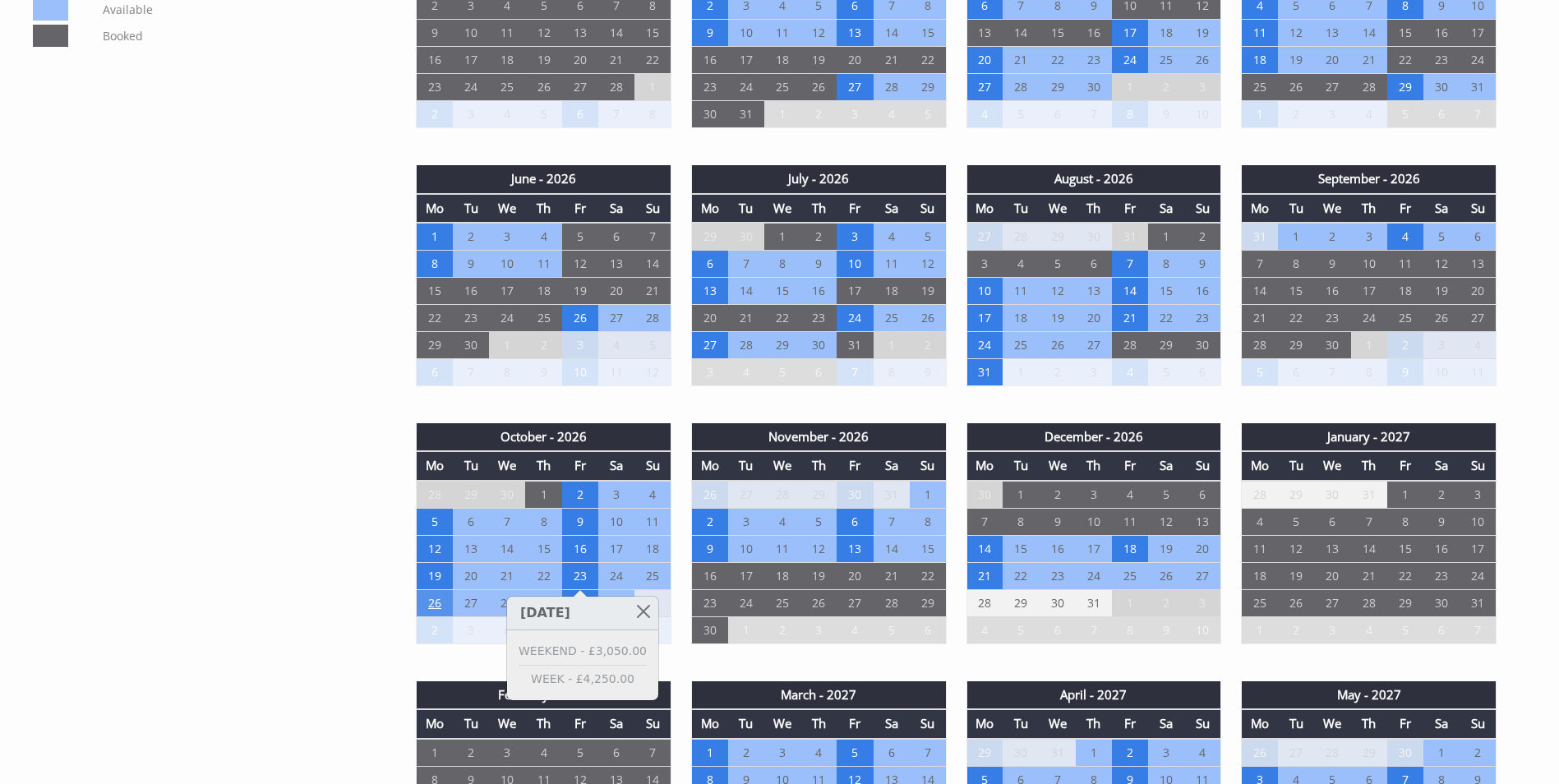
click at [433, 598] on td "26" at bounding box center [434, 602] width 37 height 27
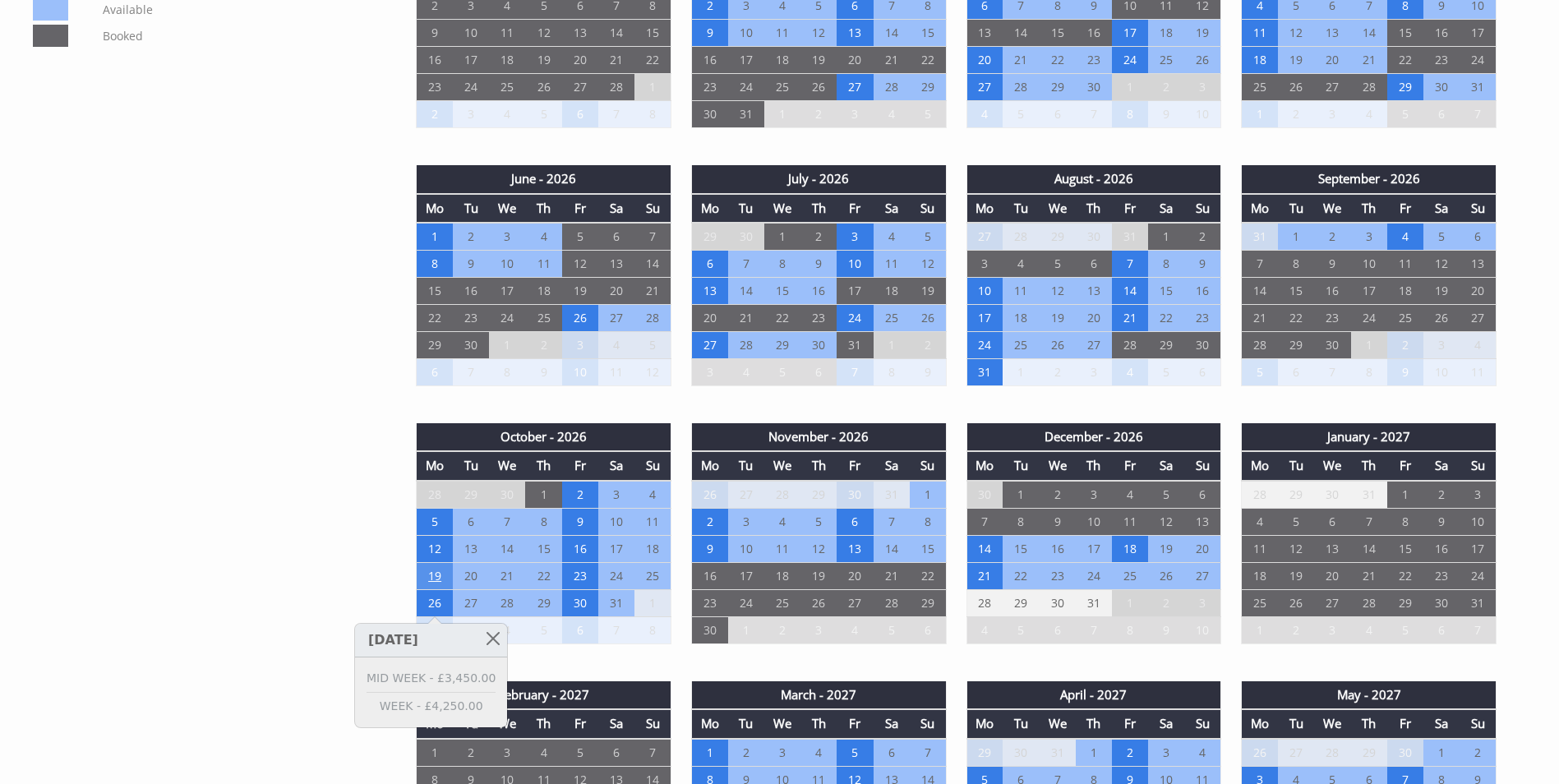
click at [439, 575] on td "19" at bounding box center [434, 574] width 37 height 27
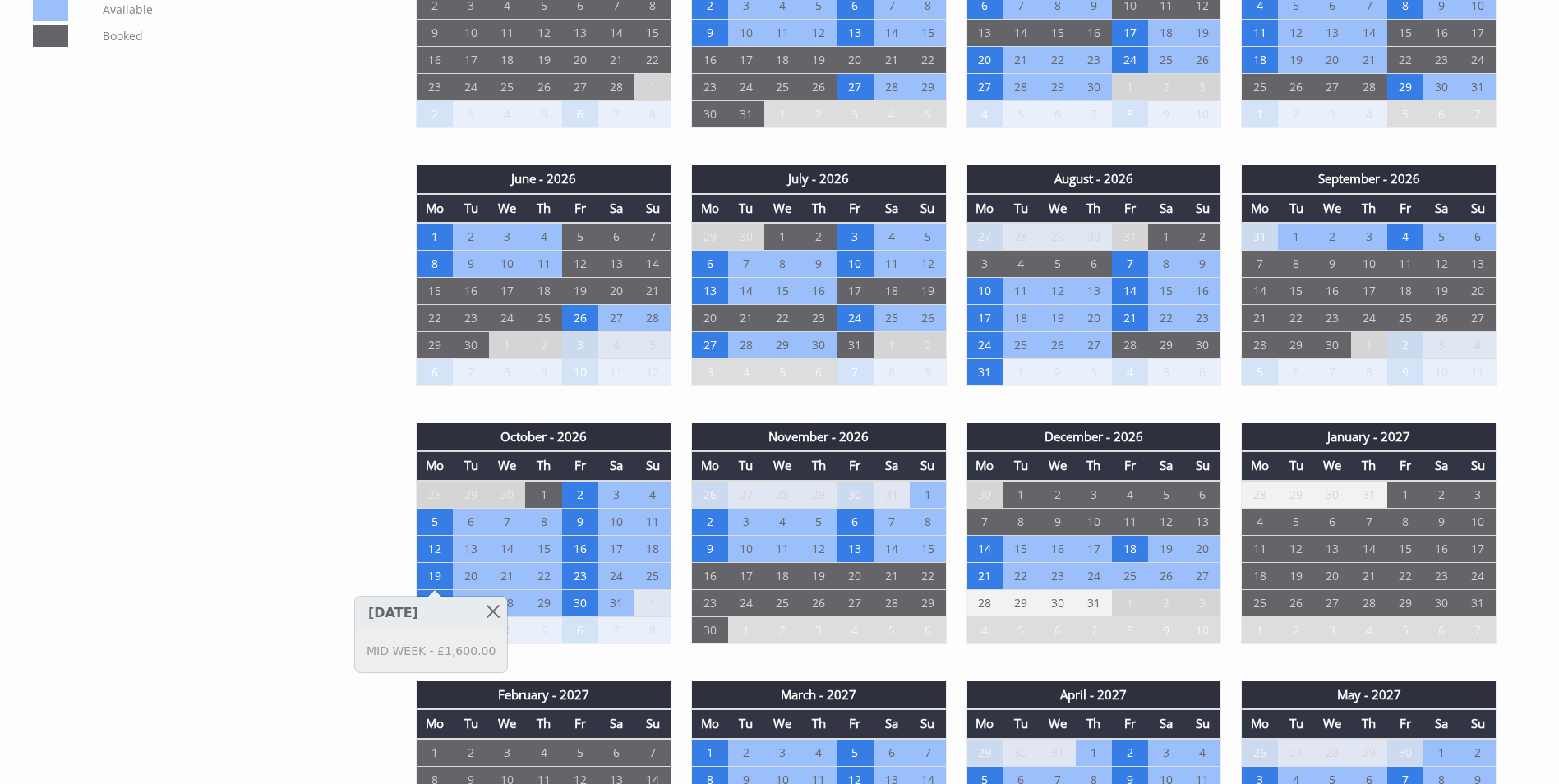
click at [353, 540] on div "Properties Frog Street Overview Gallery Availability Reviews Floor Plans Extras…" at bounding box center [770, 374] width 1494 height 1645
